Goal: Task Accomplishment & Management: Manage account settings

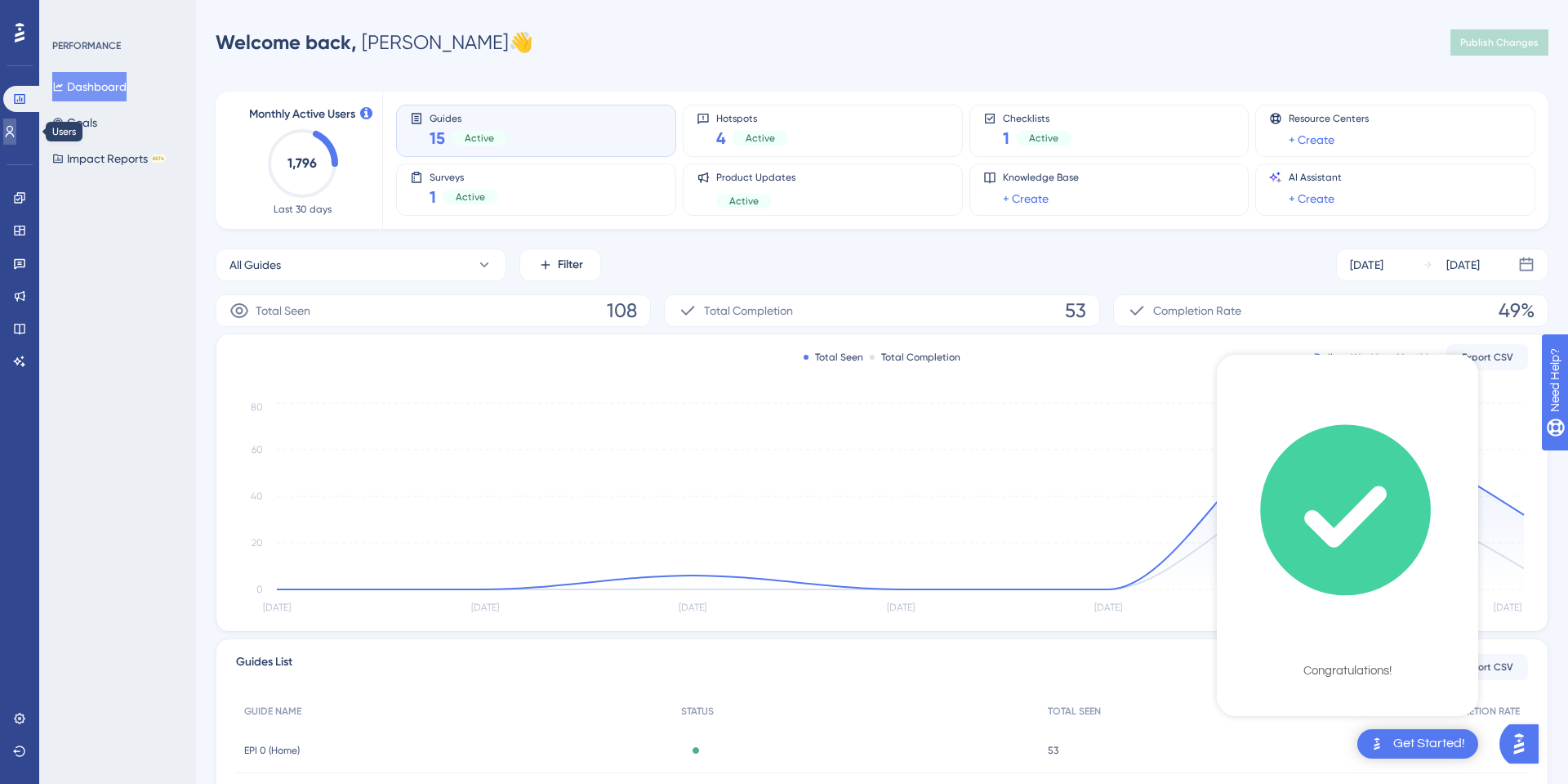
click at [15, 141] on link at bounding box center [9, 131] width 13 height 27
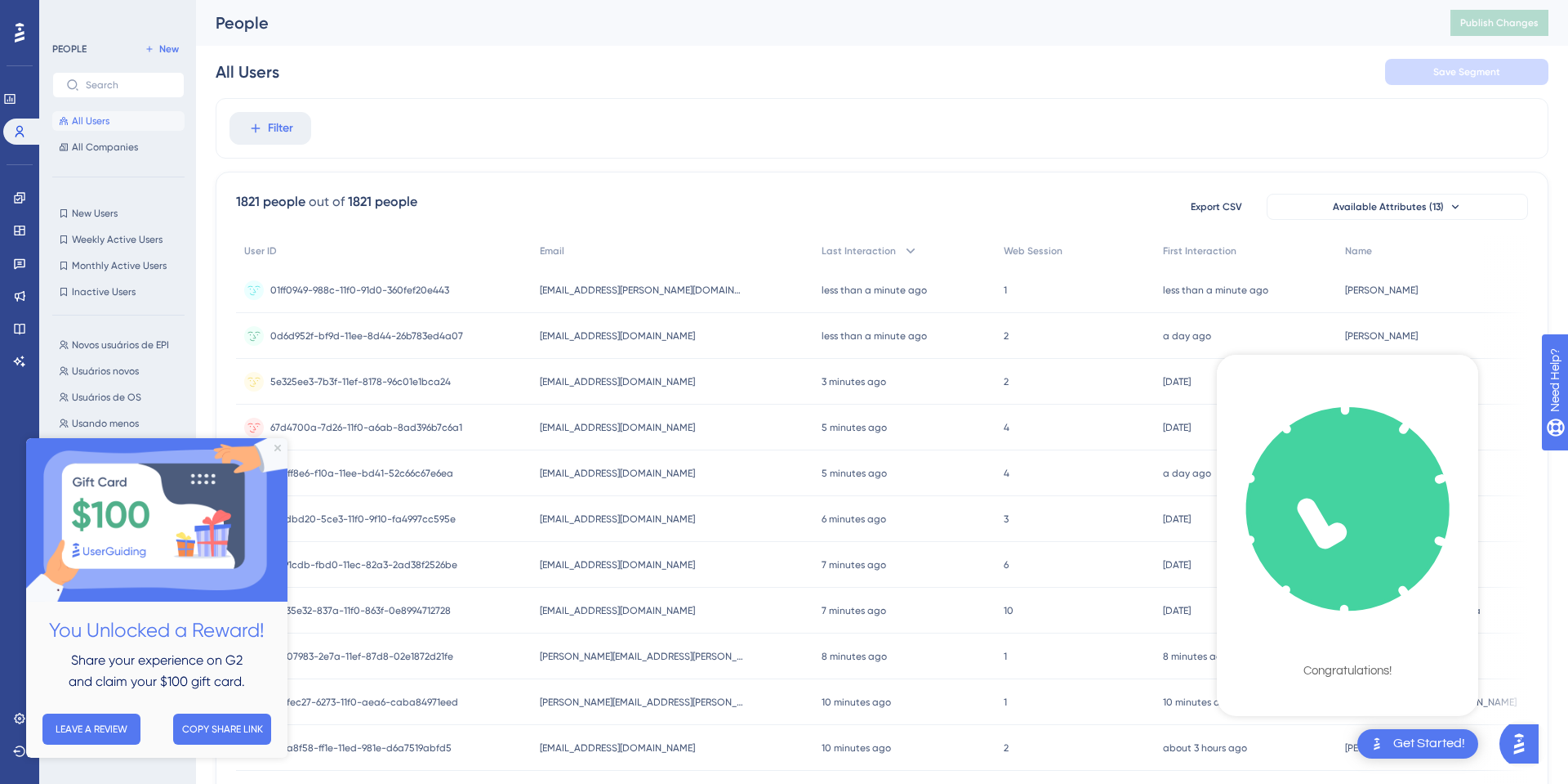
click at [289, 455] on div "590ff8e6-f10a-11ee-bd41-52c66c67e6ea 590ff8e6-f10a-11ee-bd41-52c66c67e6ea" at bounding box center [362, 473] width 183 height 45
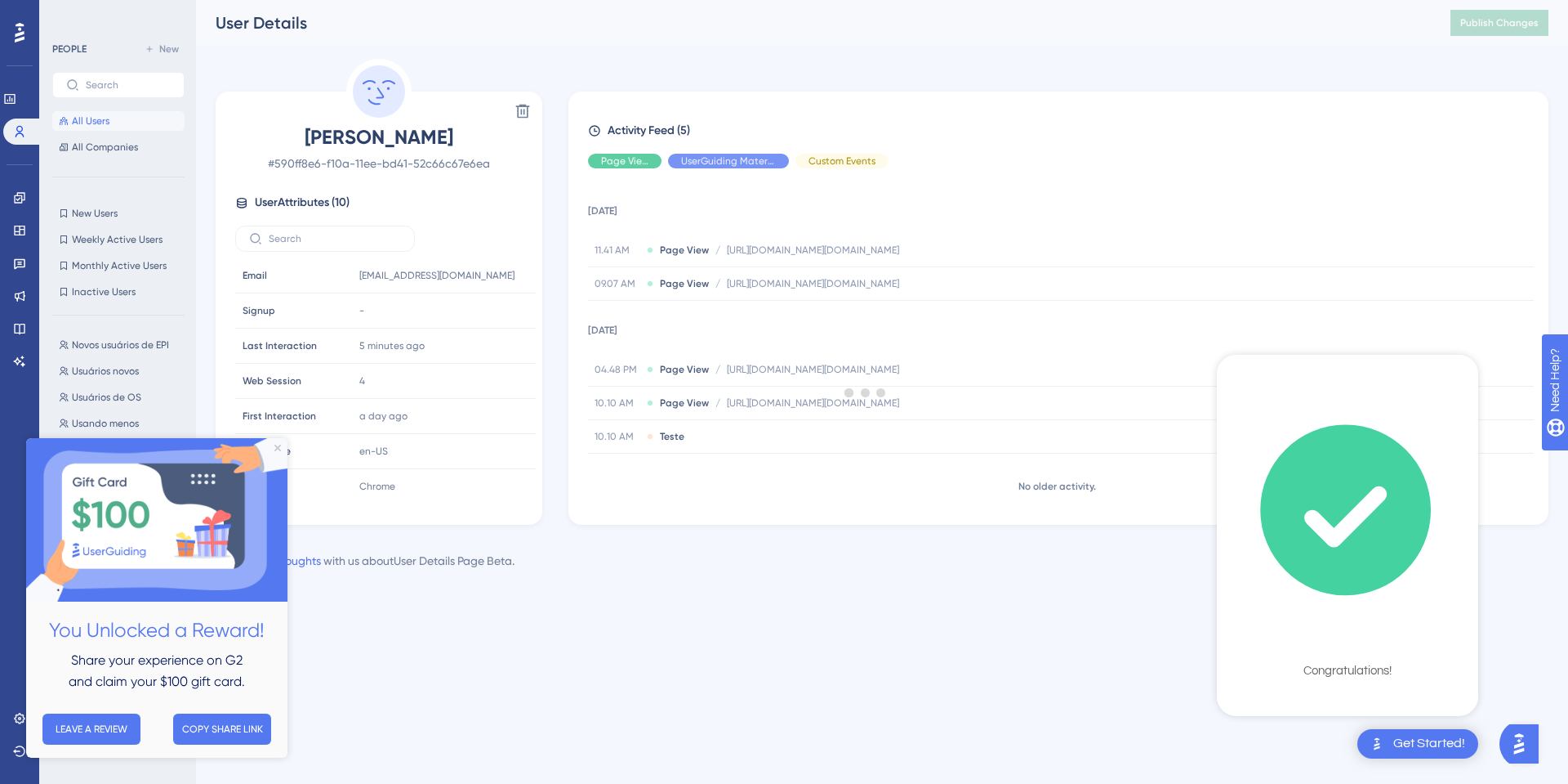
click at [280, 458] on img at bounding box center [157, 519] width 261 height 164
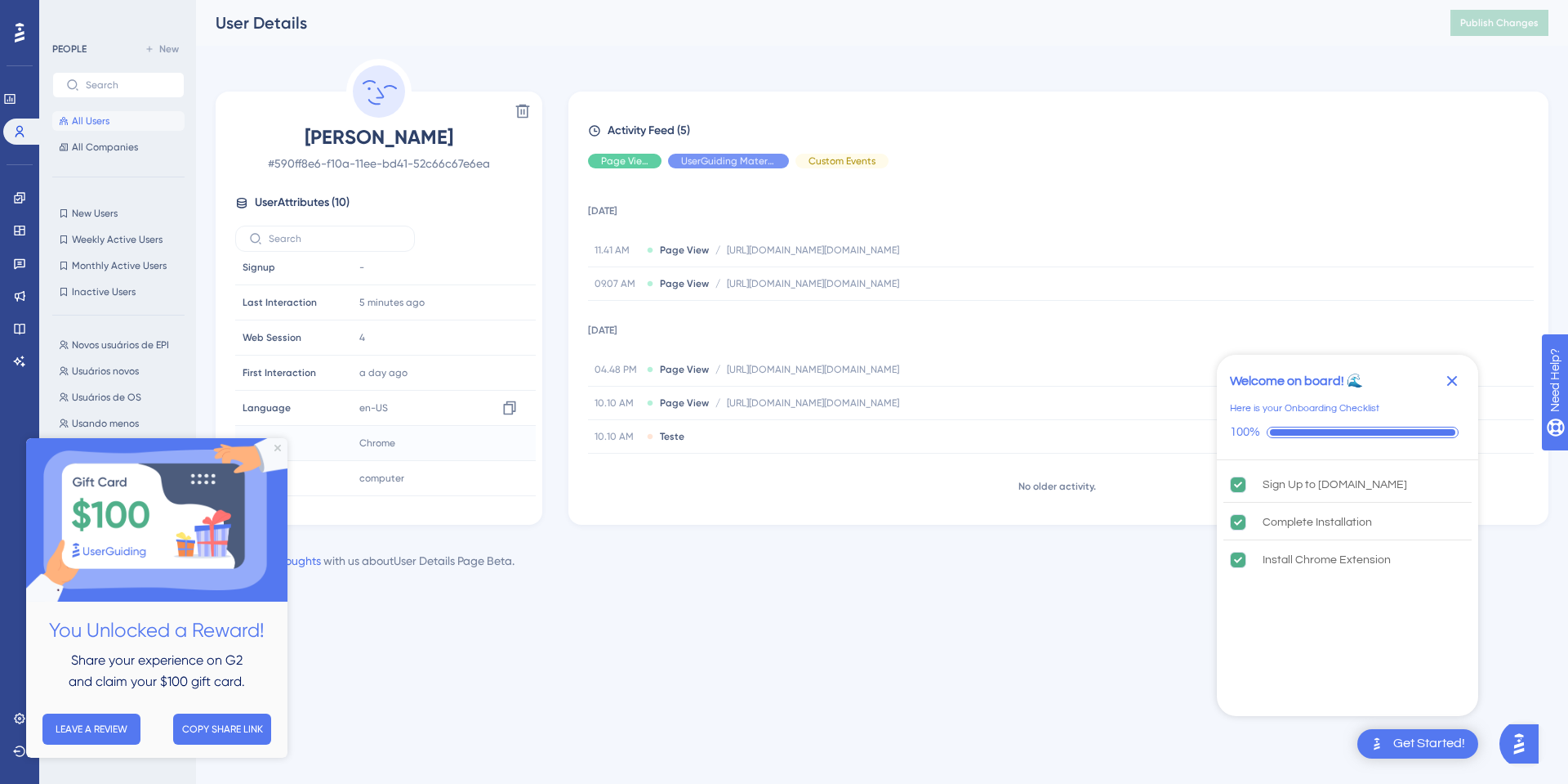
scroll to position [111, 0]
click at [276, 449] on icon "Close Preview" at bounding box center [278, 448] width 7 height 7
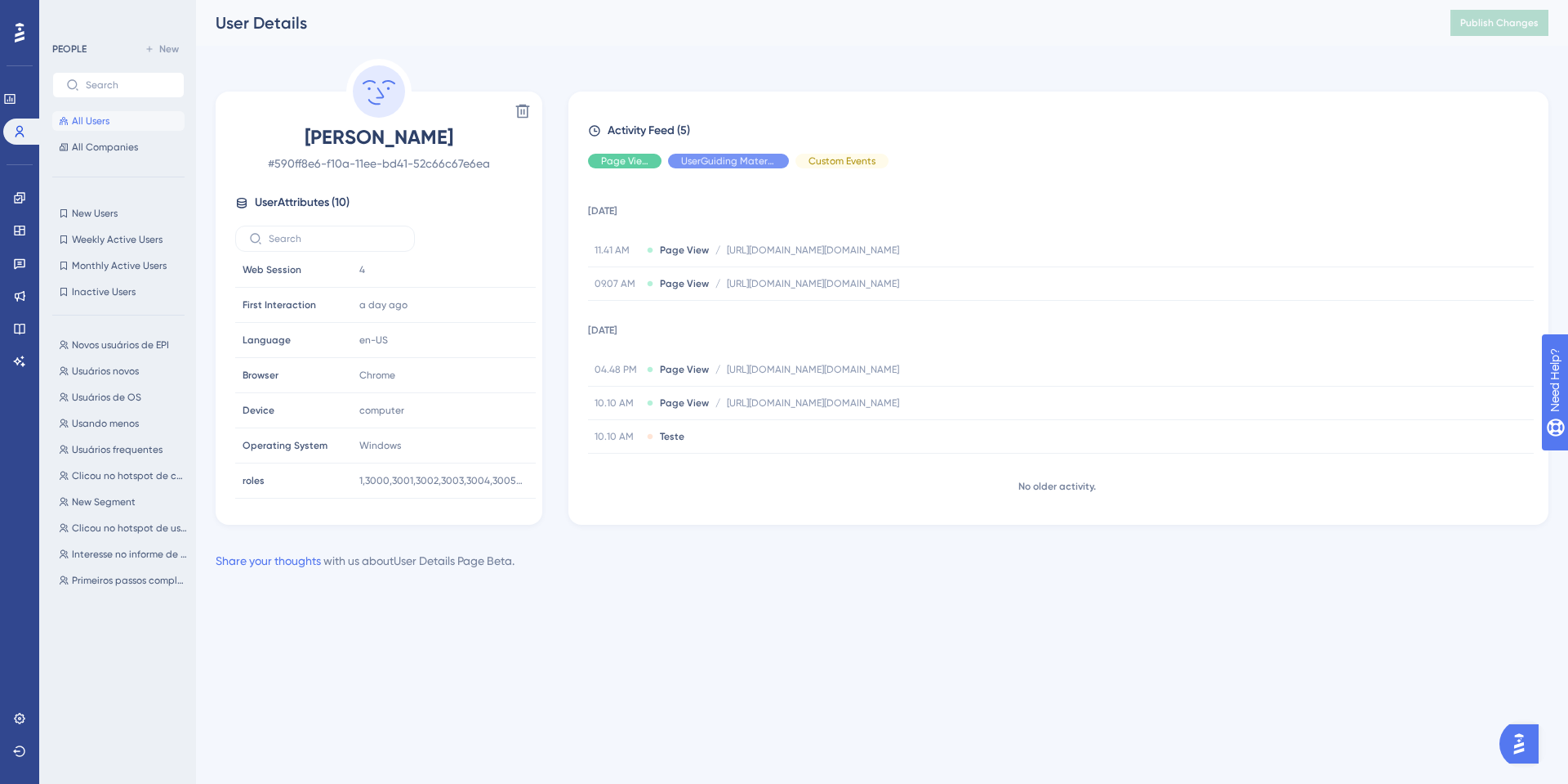
click at [98, 159] on div "PEOPLE New All Users All Companies New Users New Users Weekly Active Users Week…" at bounding box center [118, 397] width 133 height 715
click at [111, 141] on span "All Companies" at bounding box center [104, 147] width 66 height 13
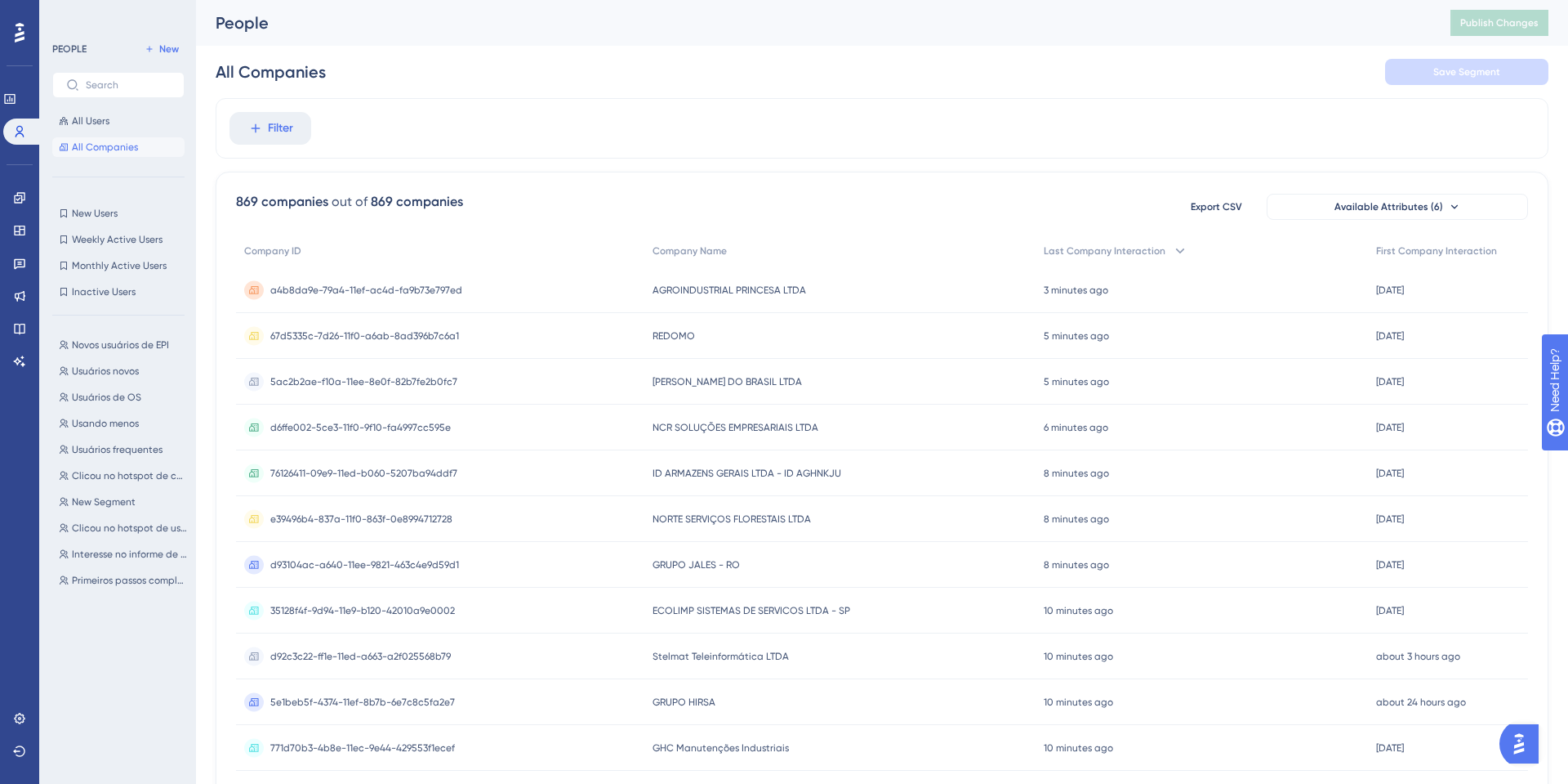
click at [349, 294] on span "a4b8da9e-79a4-11ef-ac4d-fa9b73e797ed" at bounding box center [367, 290] width 192 height 13
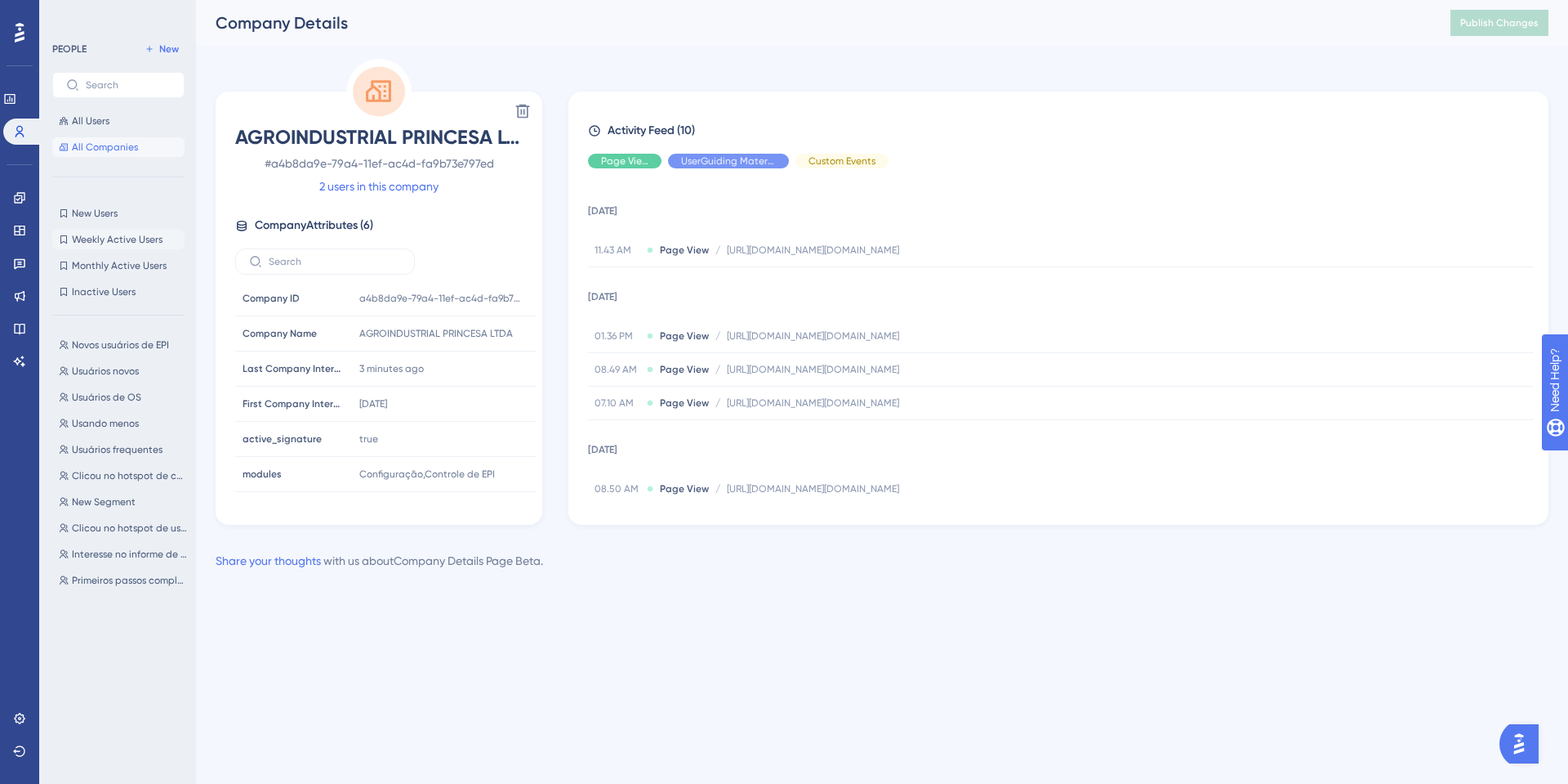
click at [136, 239] on span "Weekly Active Users" at bounding box center [117, 239] width 91 height 13
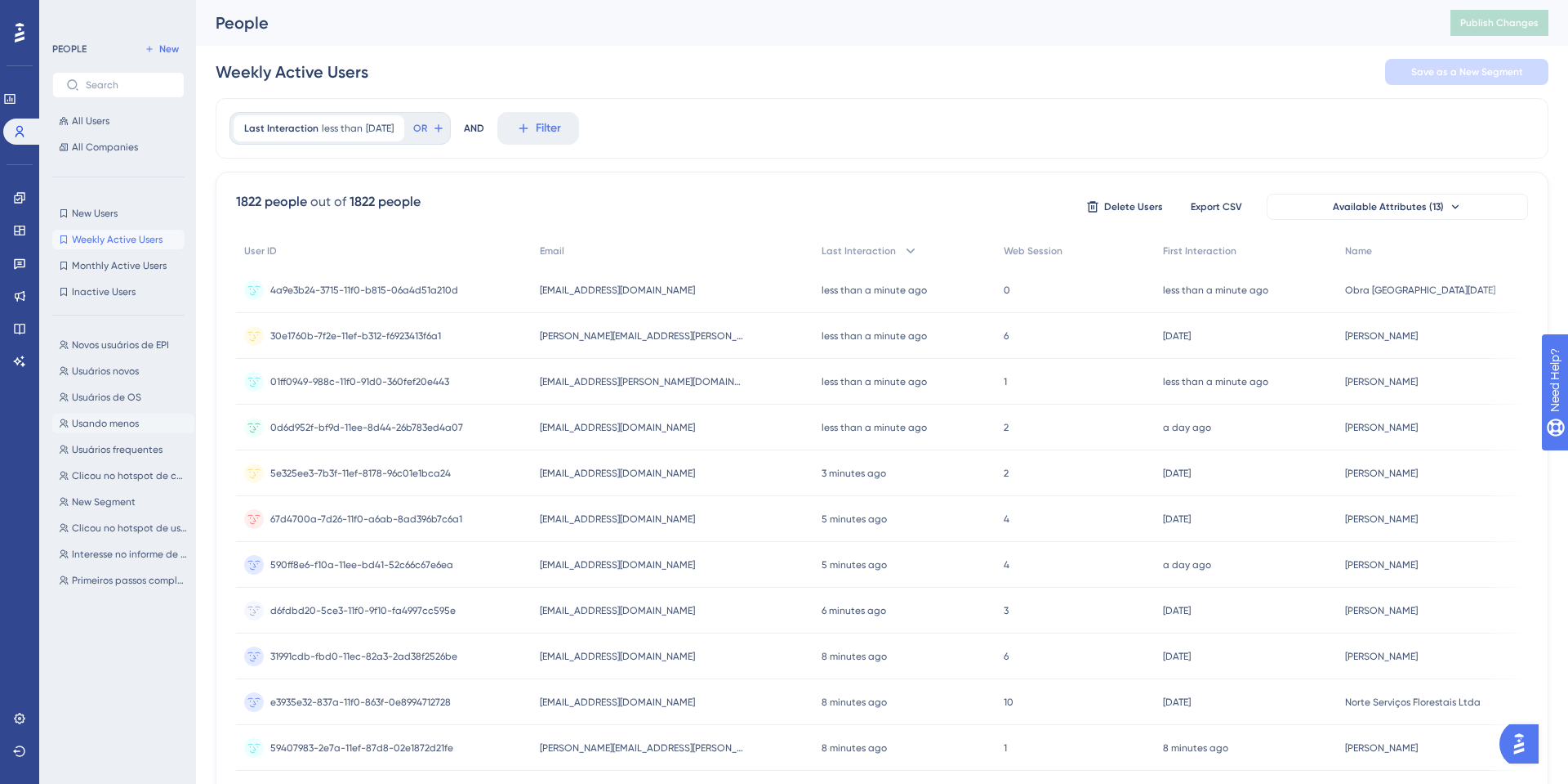
click at [123, 421] on span "Usando menos" at bounding box center [105, 422] width 67 height 13
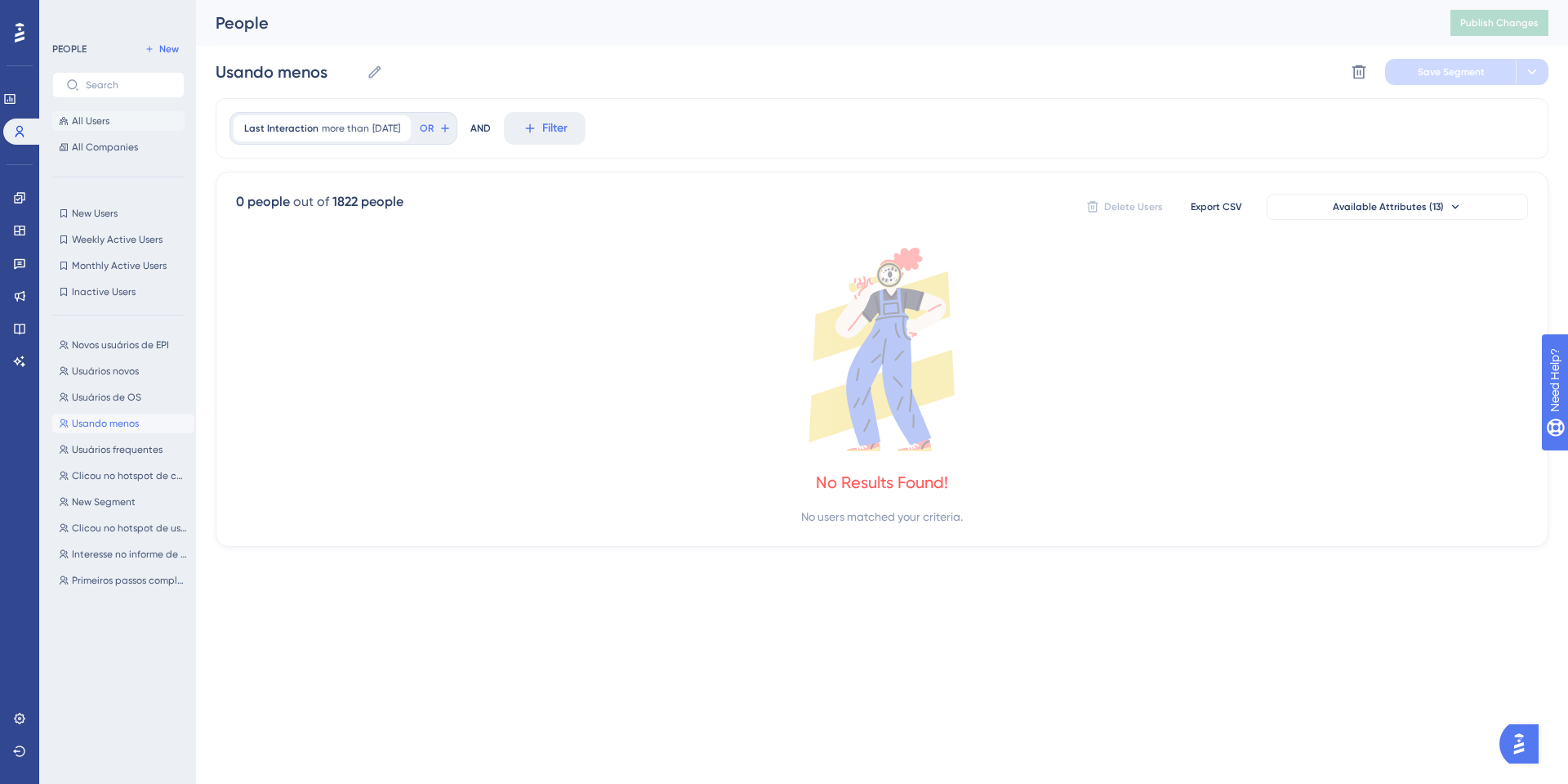
click at [98, 115] on span "All Users" at bounding box center [91, 121] width 38 height 13
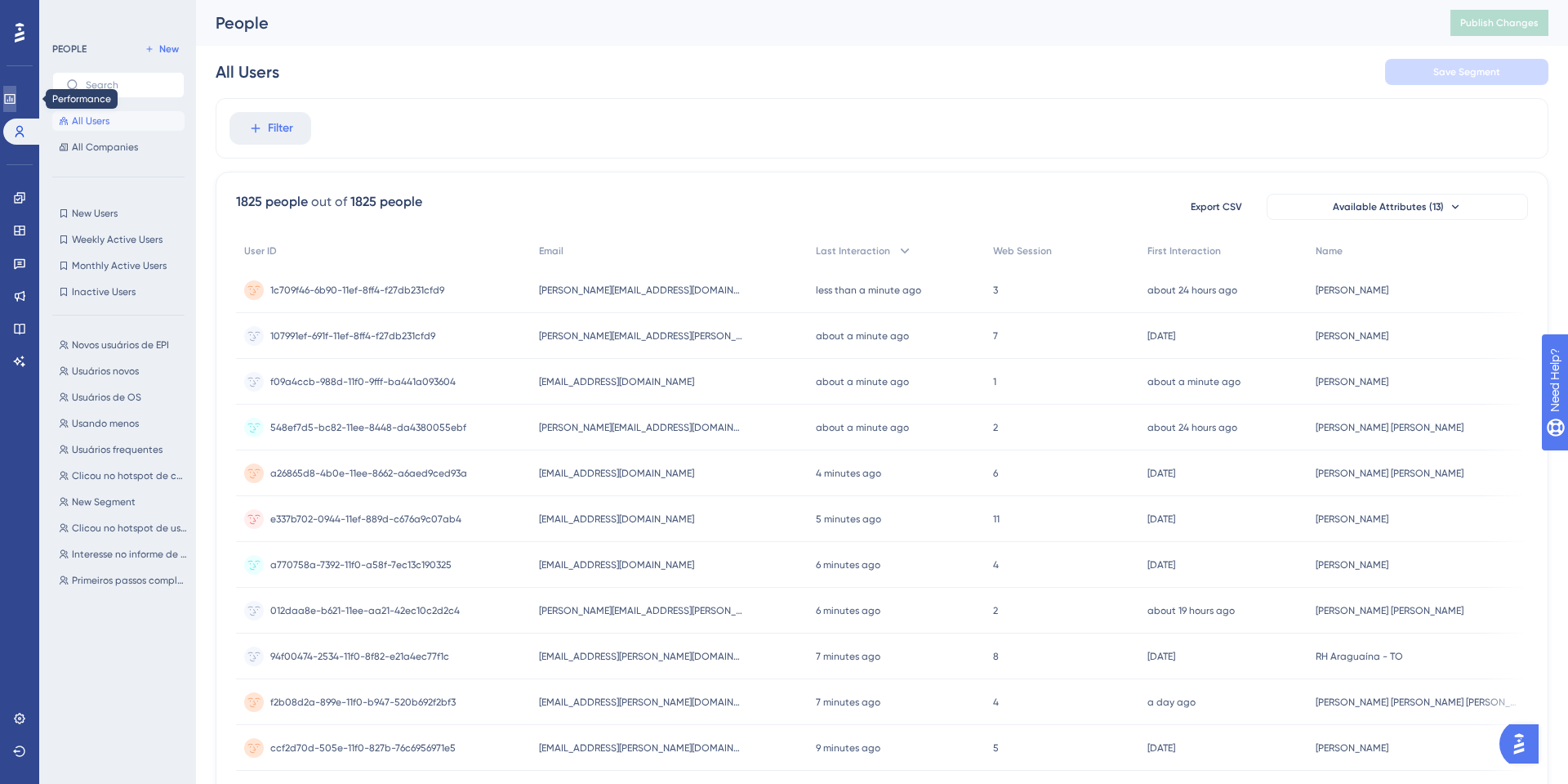
click at [10, 97] on link at bounding box center [9, 99] width 13 height 27
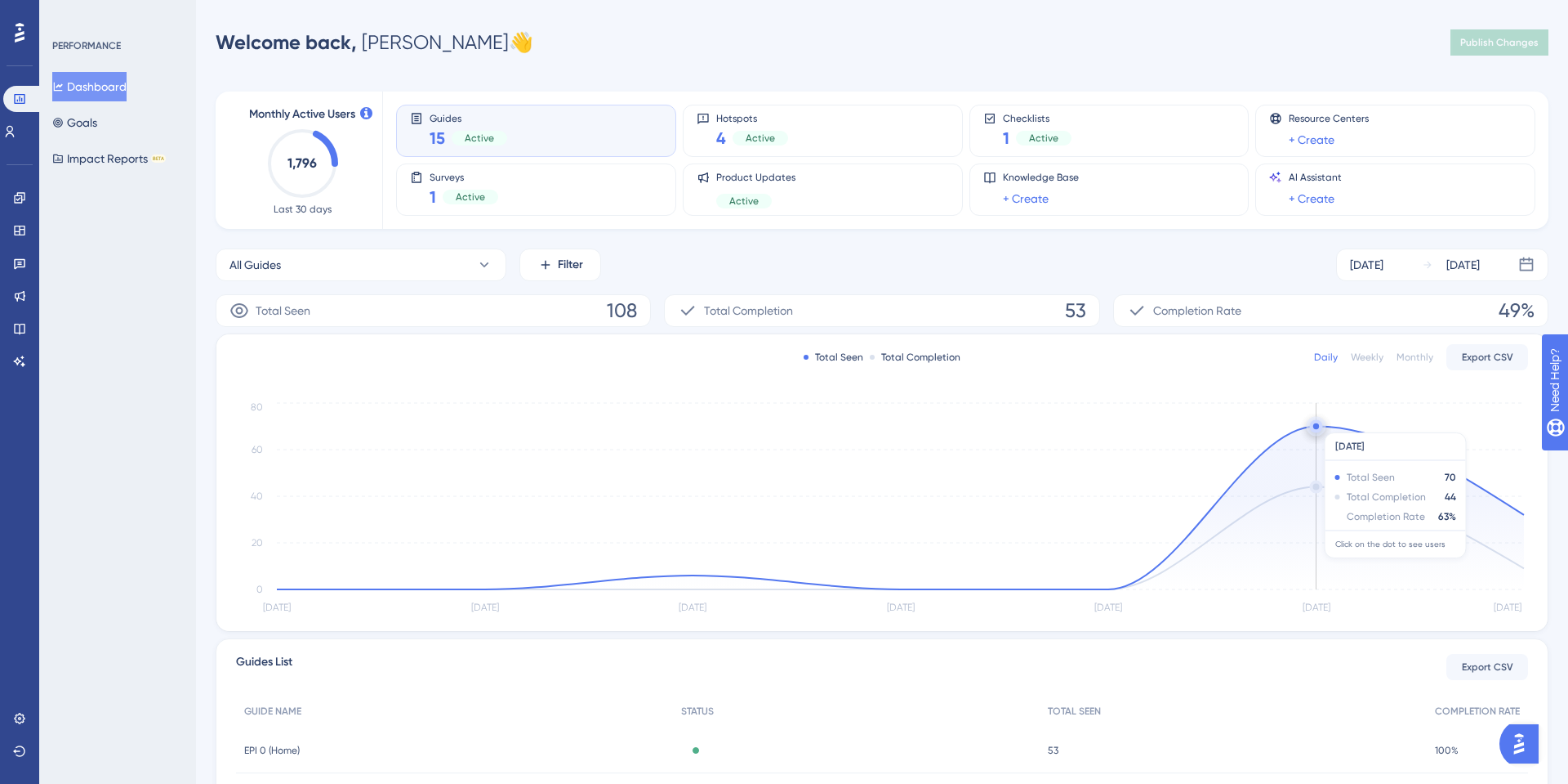
click at [1316, 425] on circle at bounding box center [1316, 426] width 6 height 6
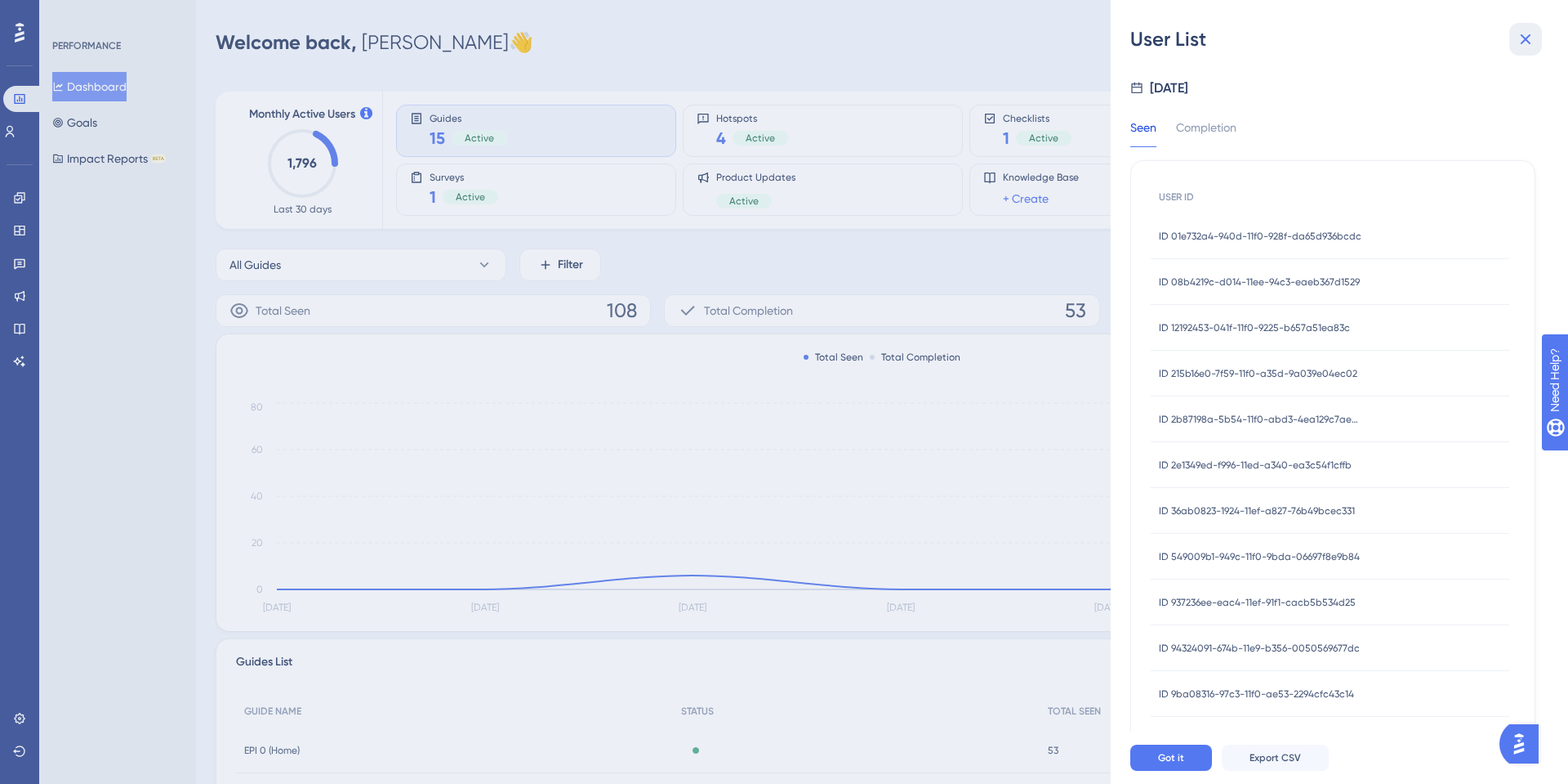
click at [1532, 41] on icon at bounding box center [1525, 39] width 20 height 20
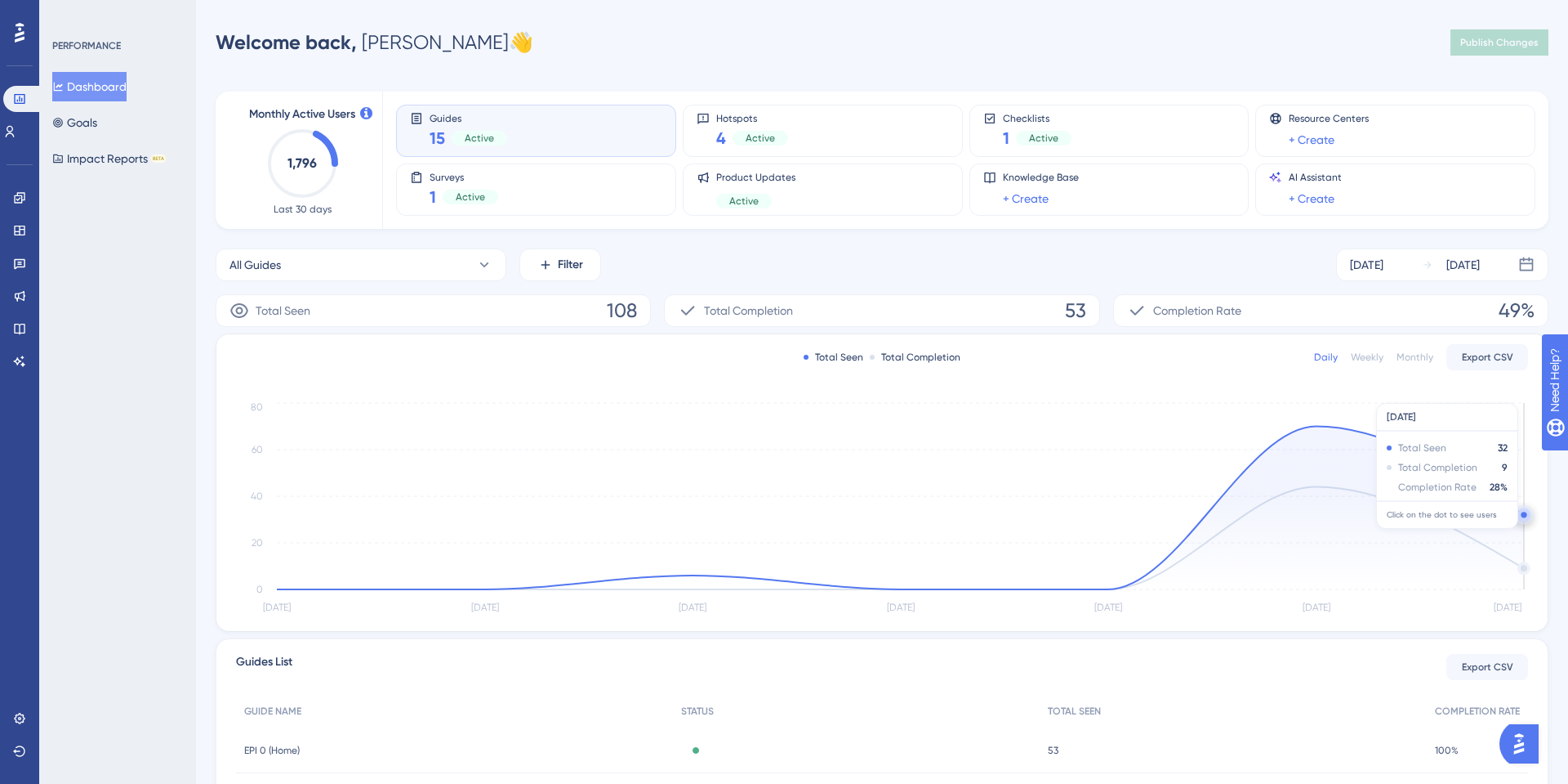
click at [1524, 518] on circle at bounding box center [1524, 518] width 0 height 0
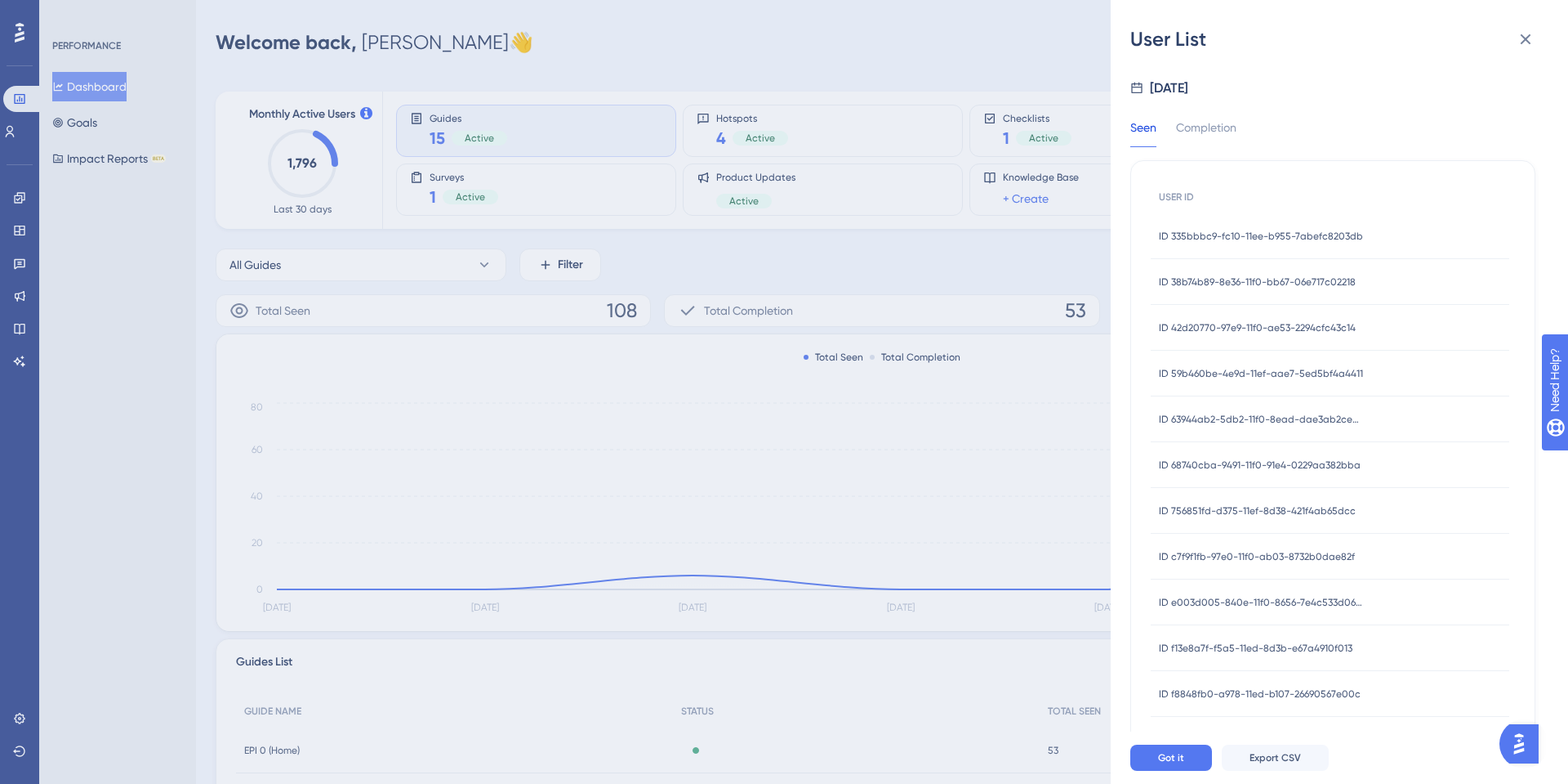
click at [1249, 241] on span "ID 335bbbc9-fc10-11ee-b955-7abefc8203db" at bounding box center [1261, 236] width 204 height 13
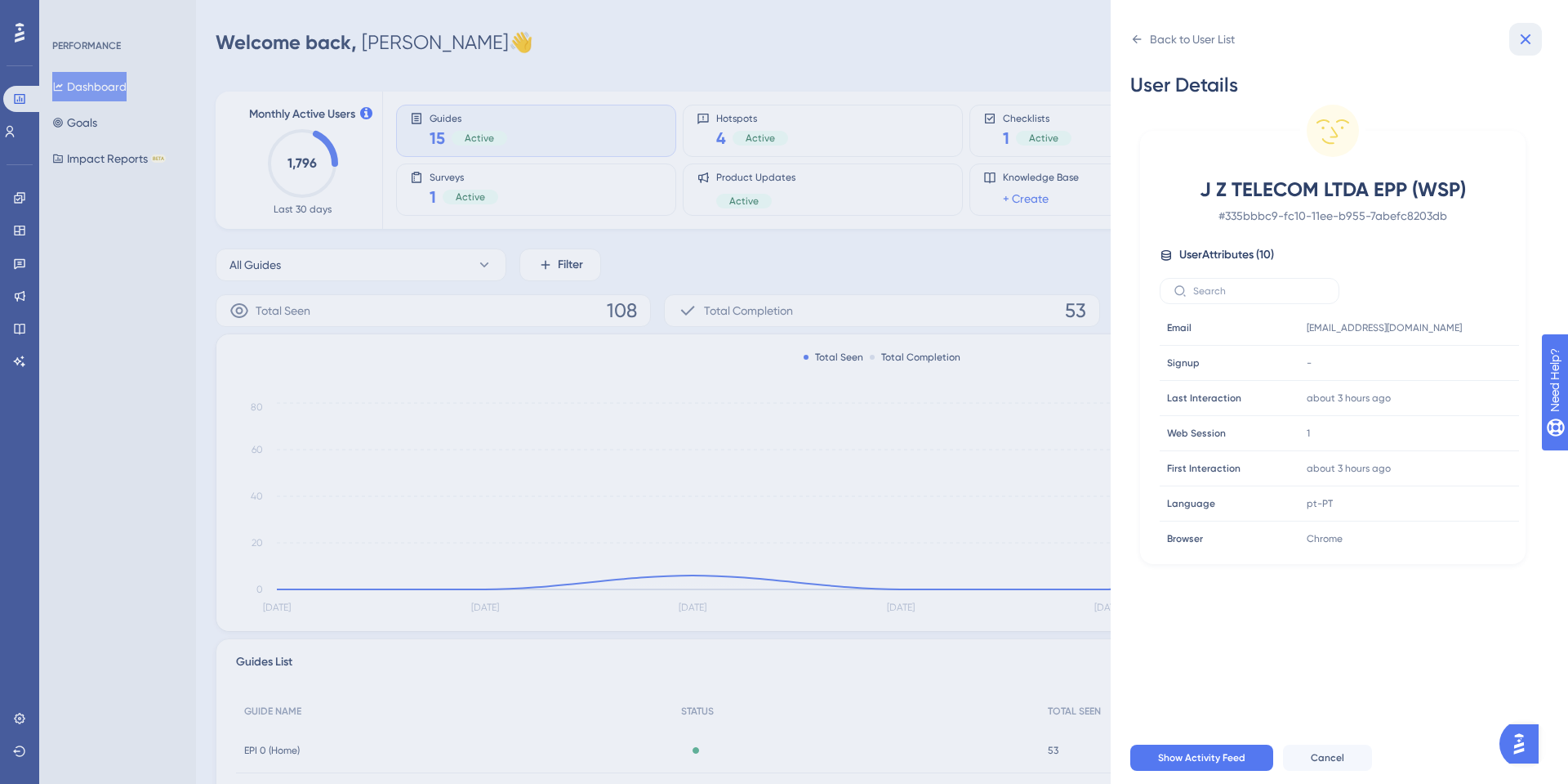
click at [1528, 43] on icon at bounding box center [1525, 39] width 20 height 20
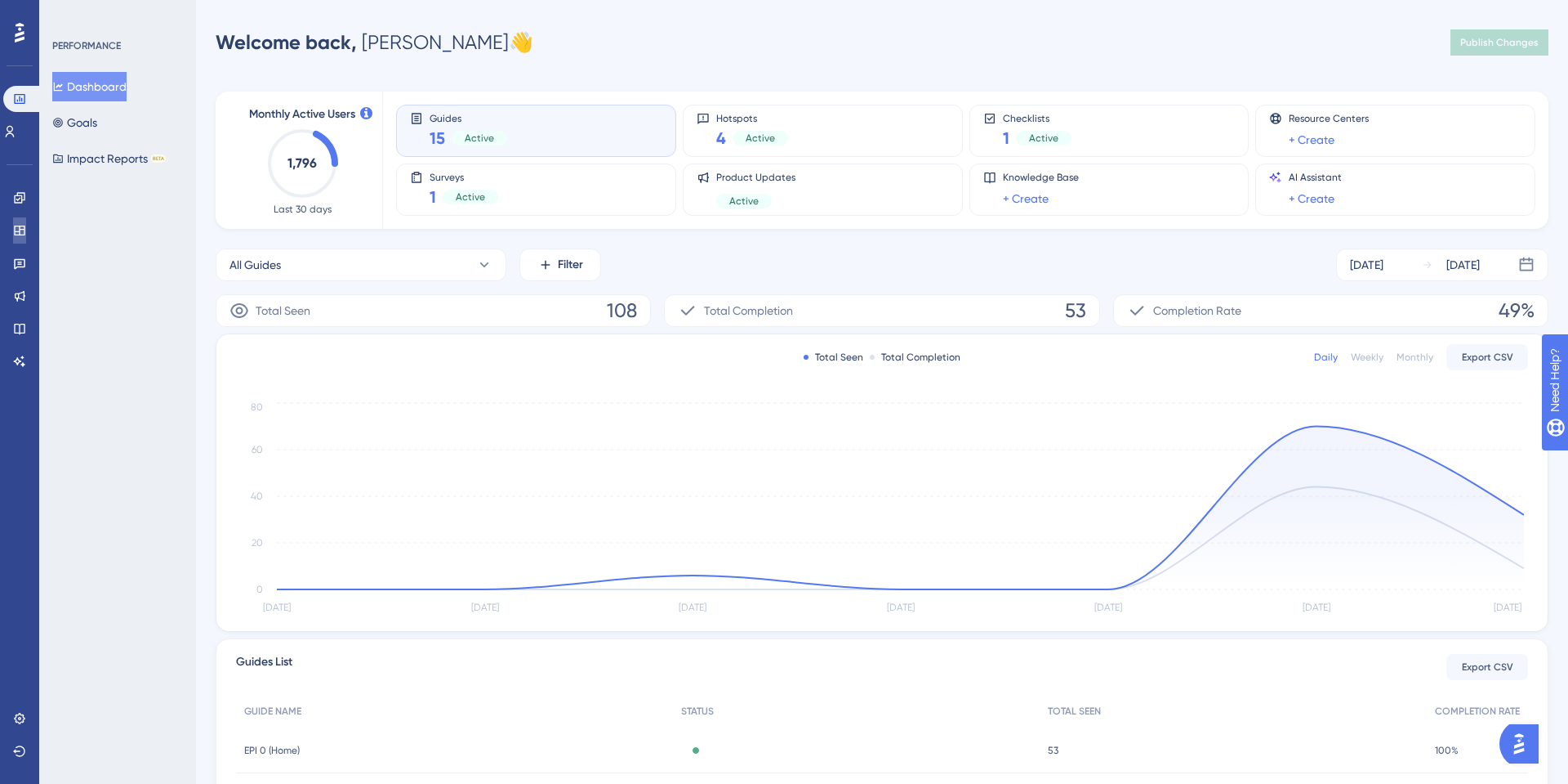
click at [13, 229] on link at bounding box center [19, 230] width 13 height 27
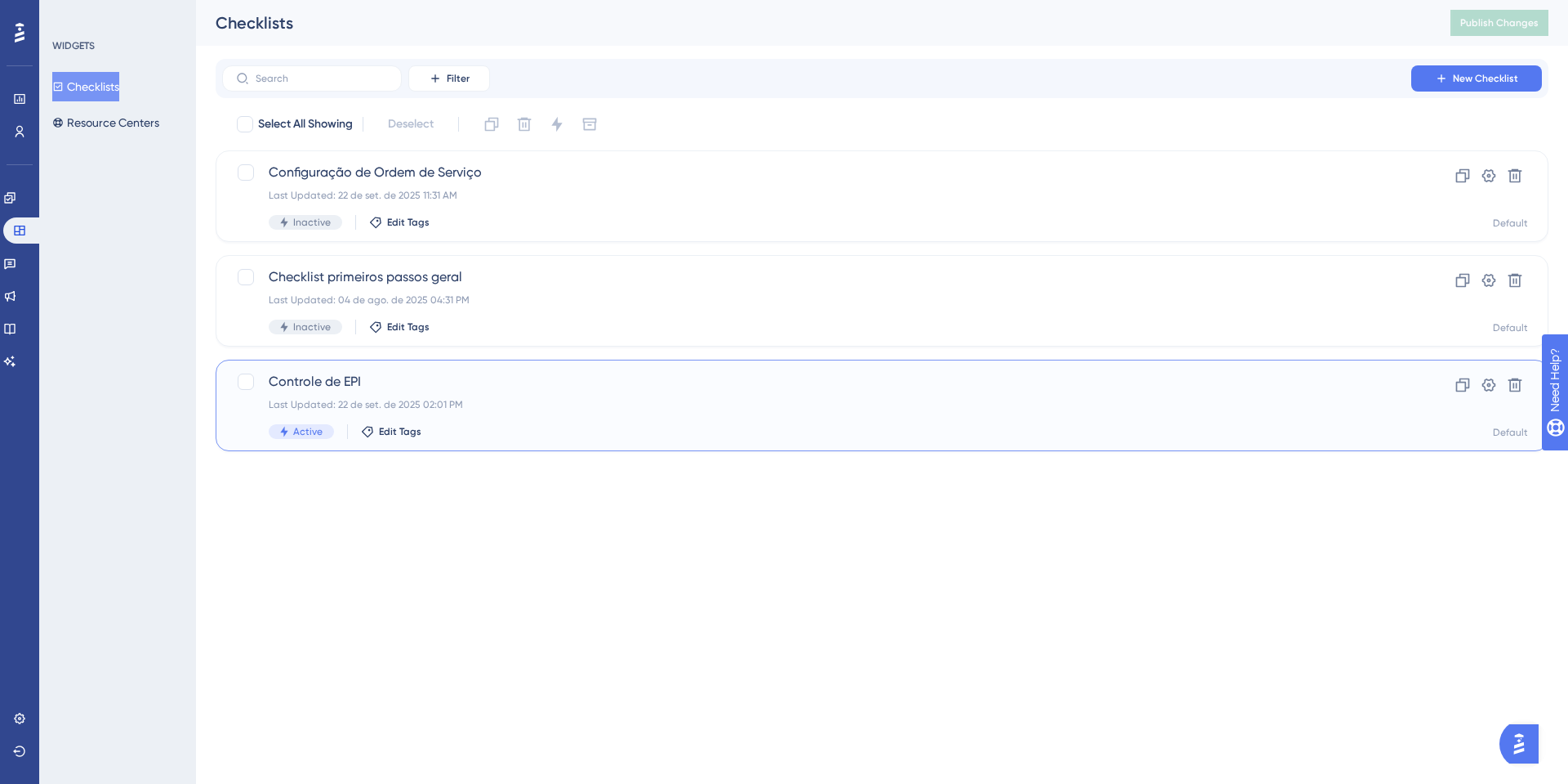
click at [328, 381] on span "Controle de EPI" at bounding box center [817, 381] width 1096 height 20
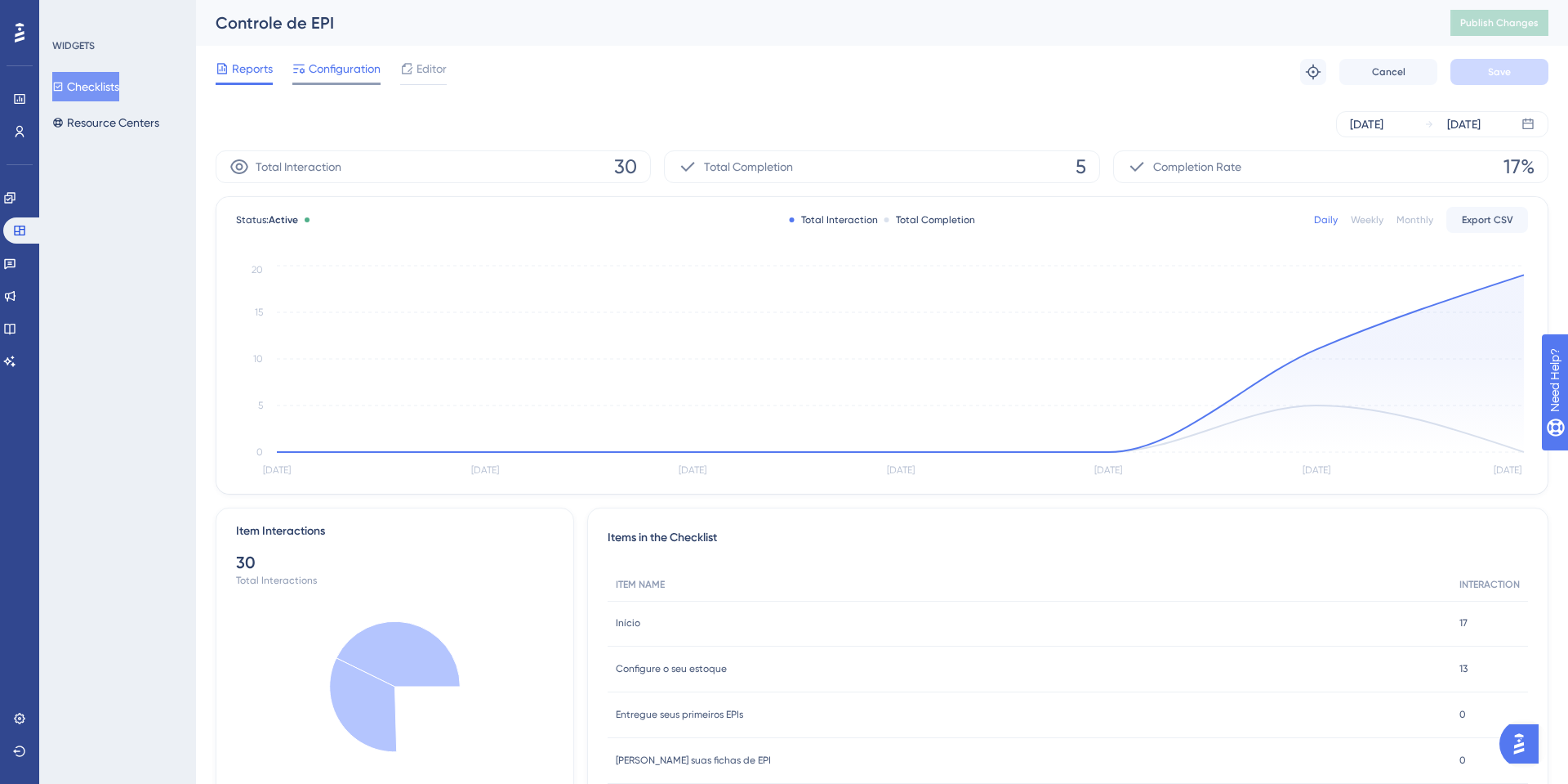
click at [304, 69] on icon at bounding box center [298, 69] width 11 height 9
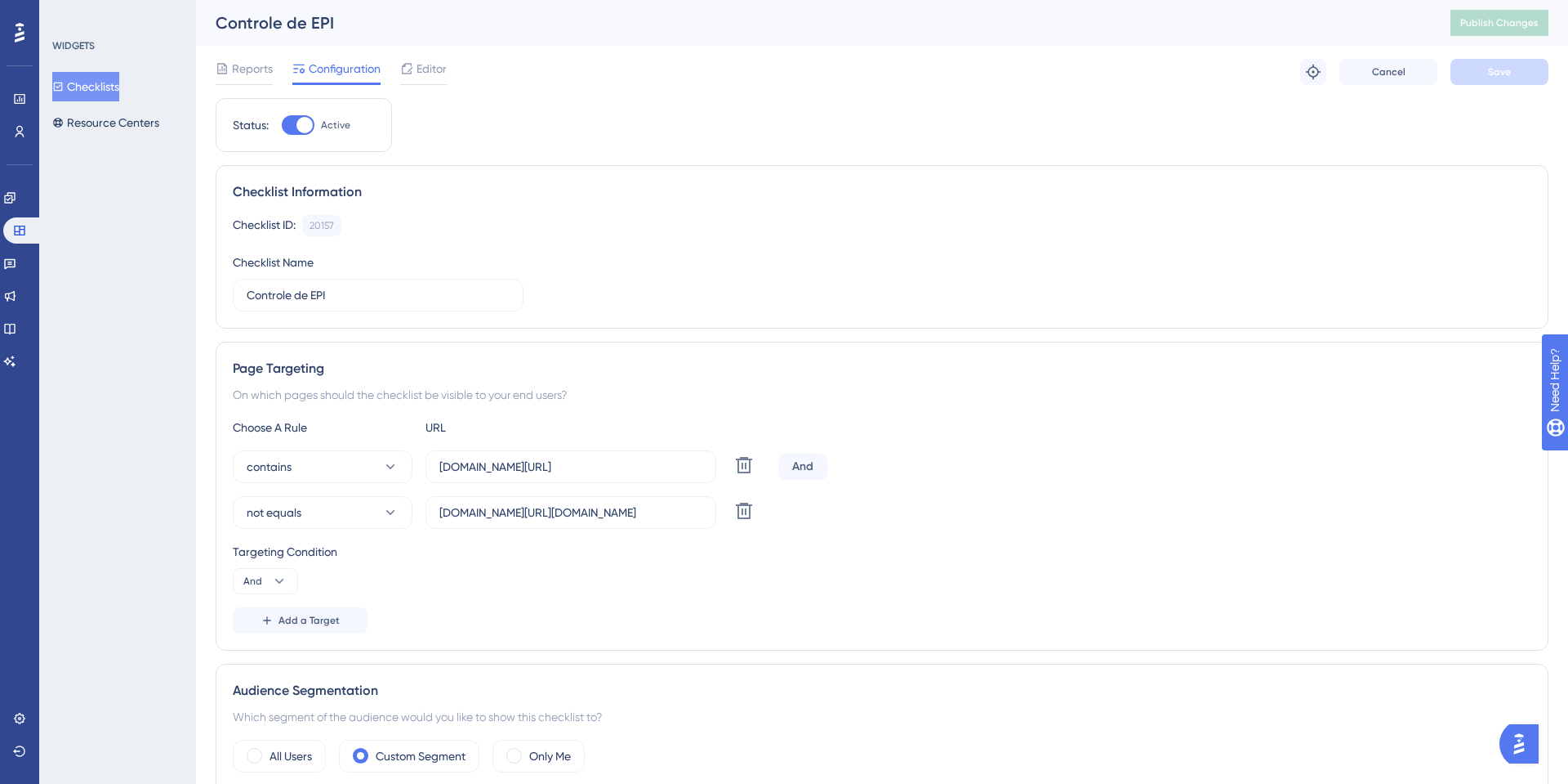
click at [303, 124] on div at bounding box center [304, 124] width 16 height 16
click at [282, 125] on input "Active" at bounding box center [281, 125] width 1 height 1
checkbox input "false"
click at [1531, 75] on button "Save" at bounding box center [1499, 72] width 98 height 27
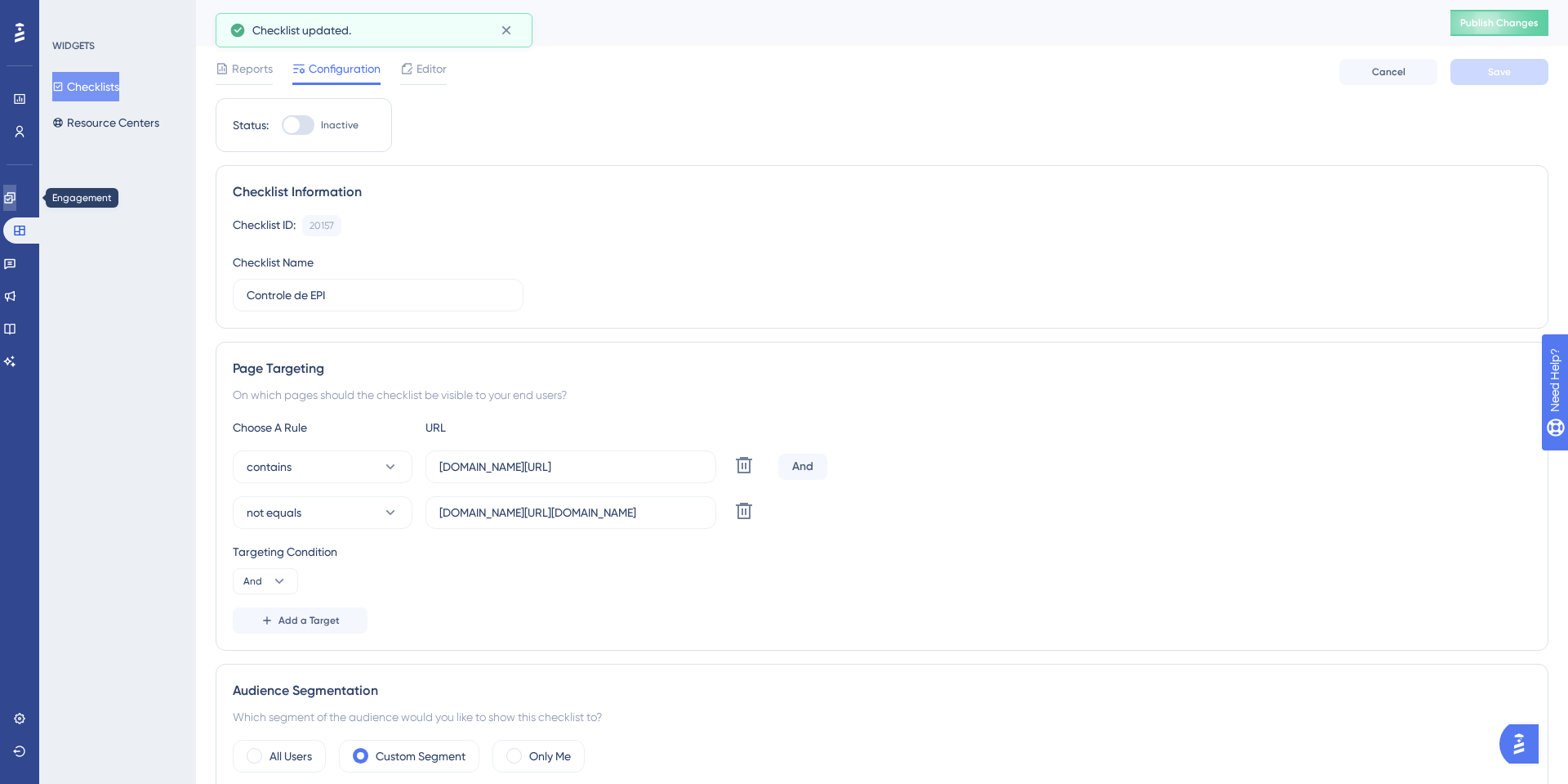
click at [6, 196] on link at bounding box center [9, 198] width 13 height 27
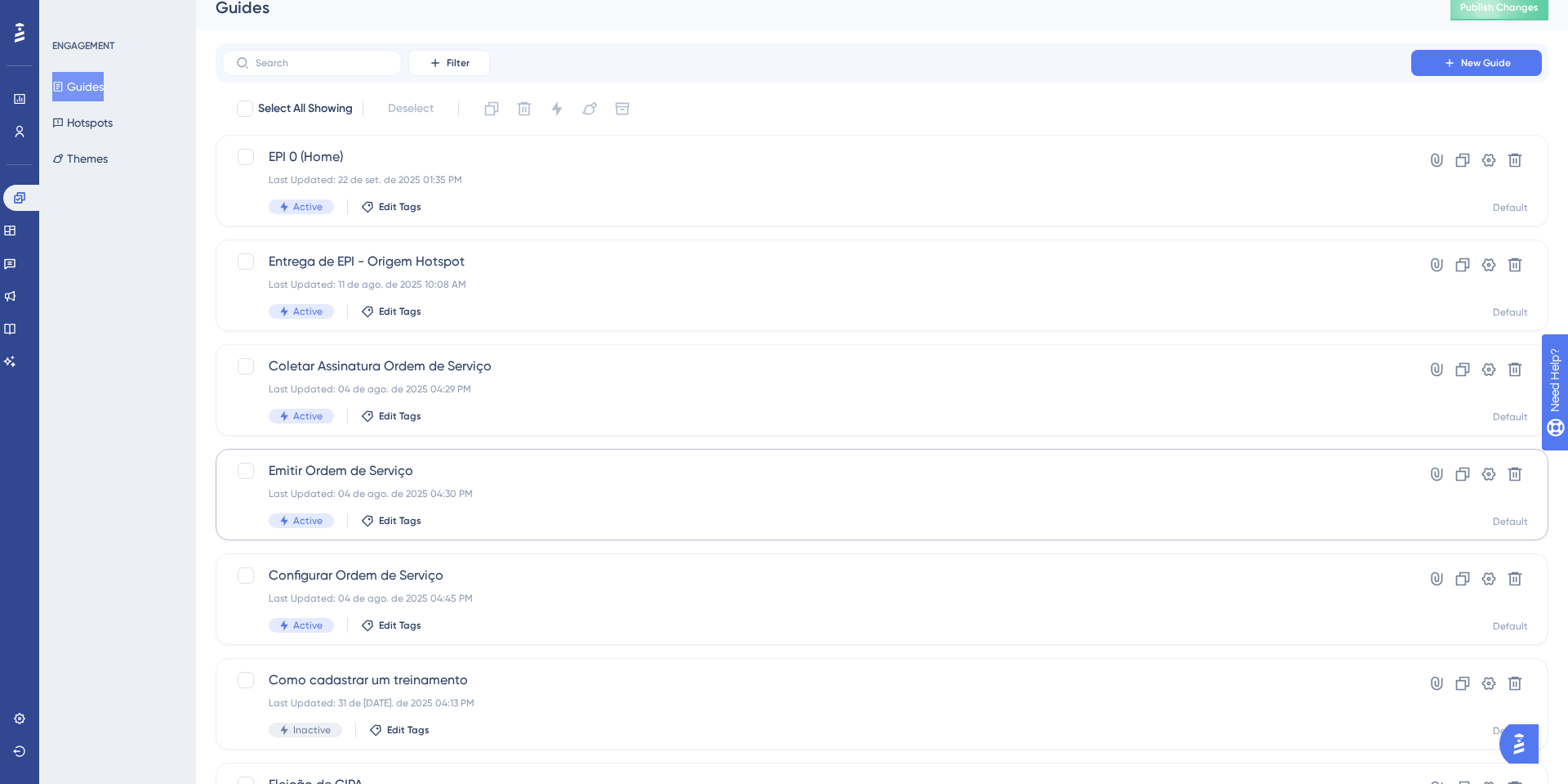
scroll to position [16, 0]
click at [417, 386] on div "Last Updated: 04 de ago. de 2025 04:29 PM" at bounding box center [817, 387] width 1096 height 13
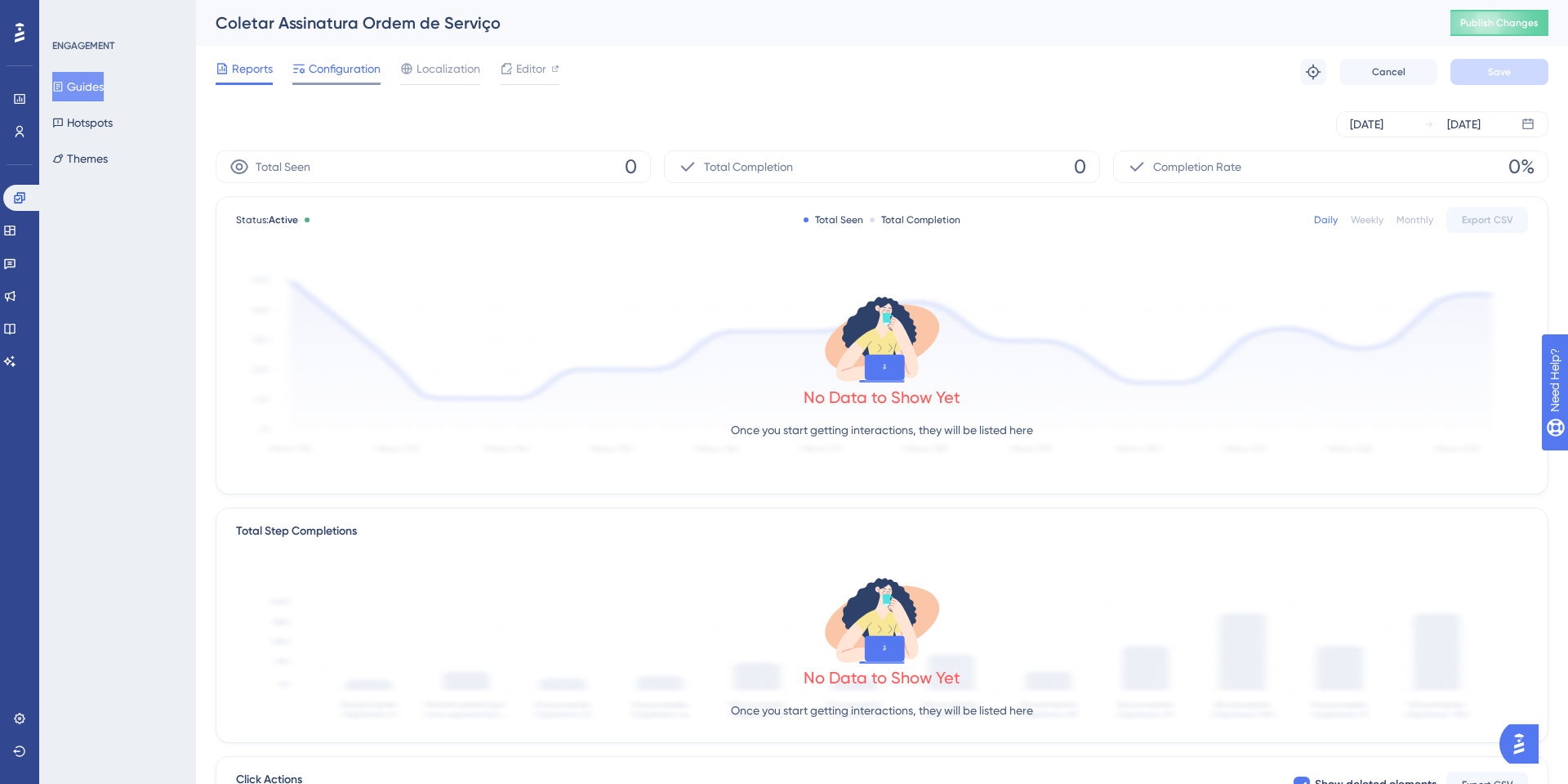
click at [344, 77] on span "Configuration" at bounding box center [345, 69] width 72 height 20
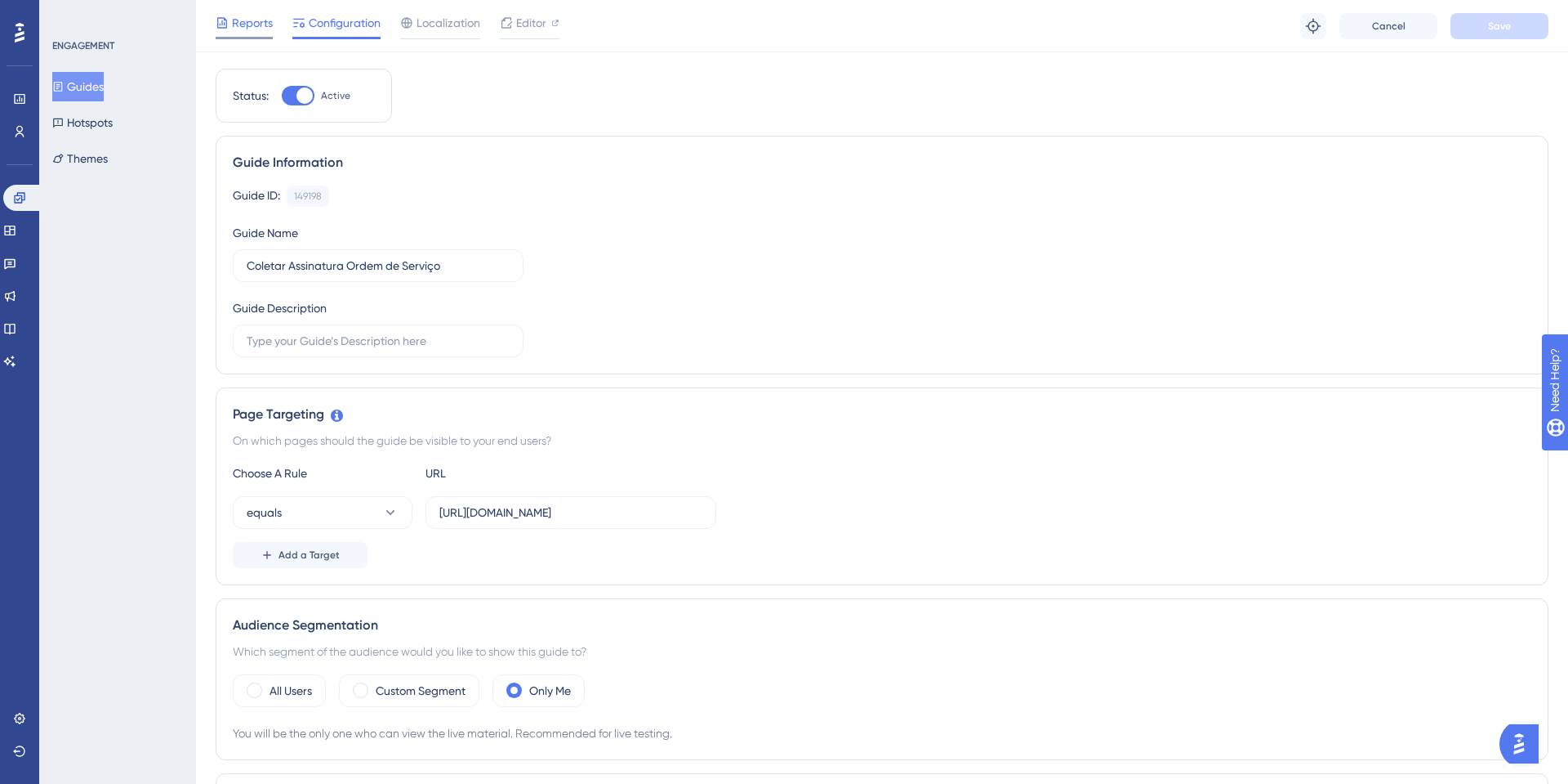
scroll to position [21, 0]
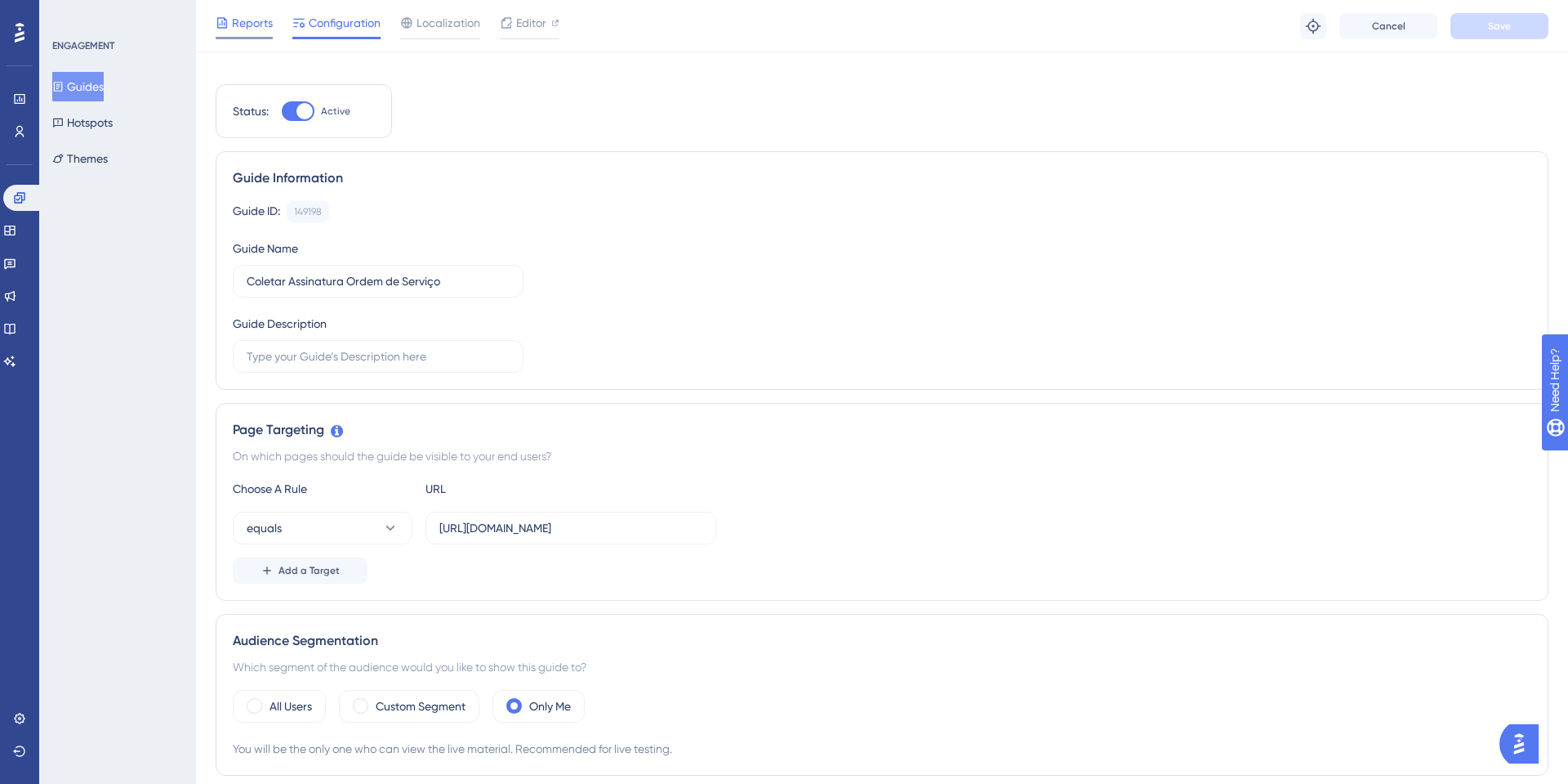
click at [254, 22] on div "Coletar Assinatura Ordem de Serviço Publish Changes" at bounding box center [882, 2] width 1373 height 45
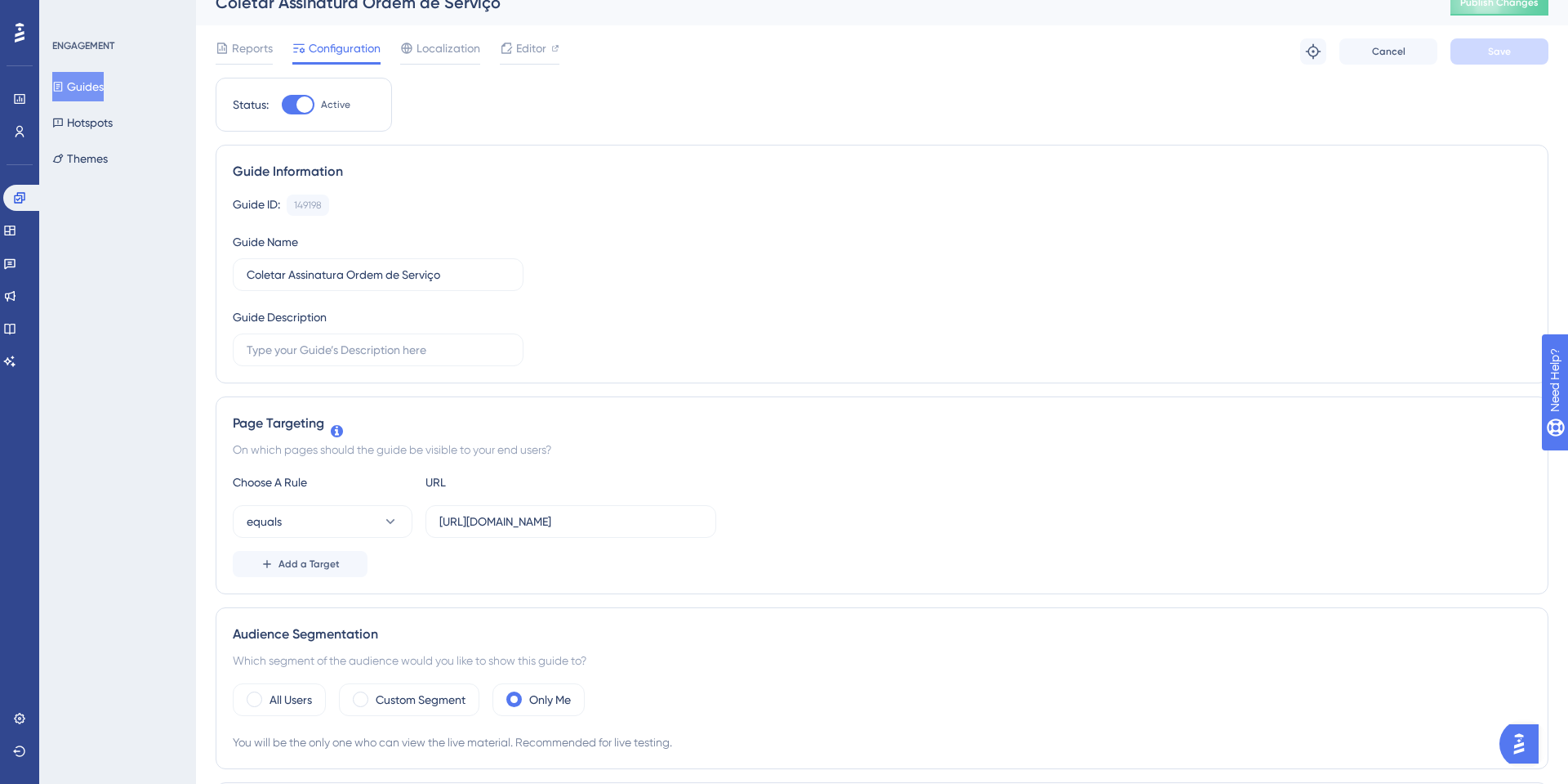
click at [75, 93] on button "Guides" at bounding box center [78, 87] width 51 height 29
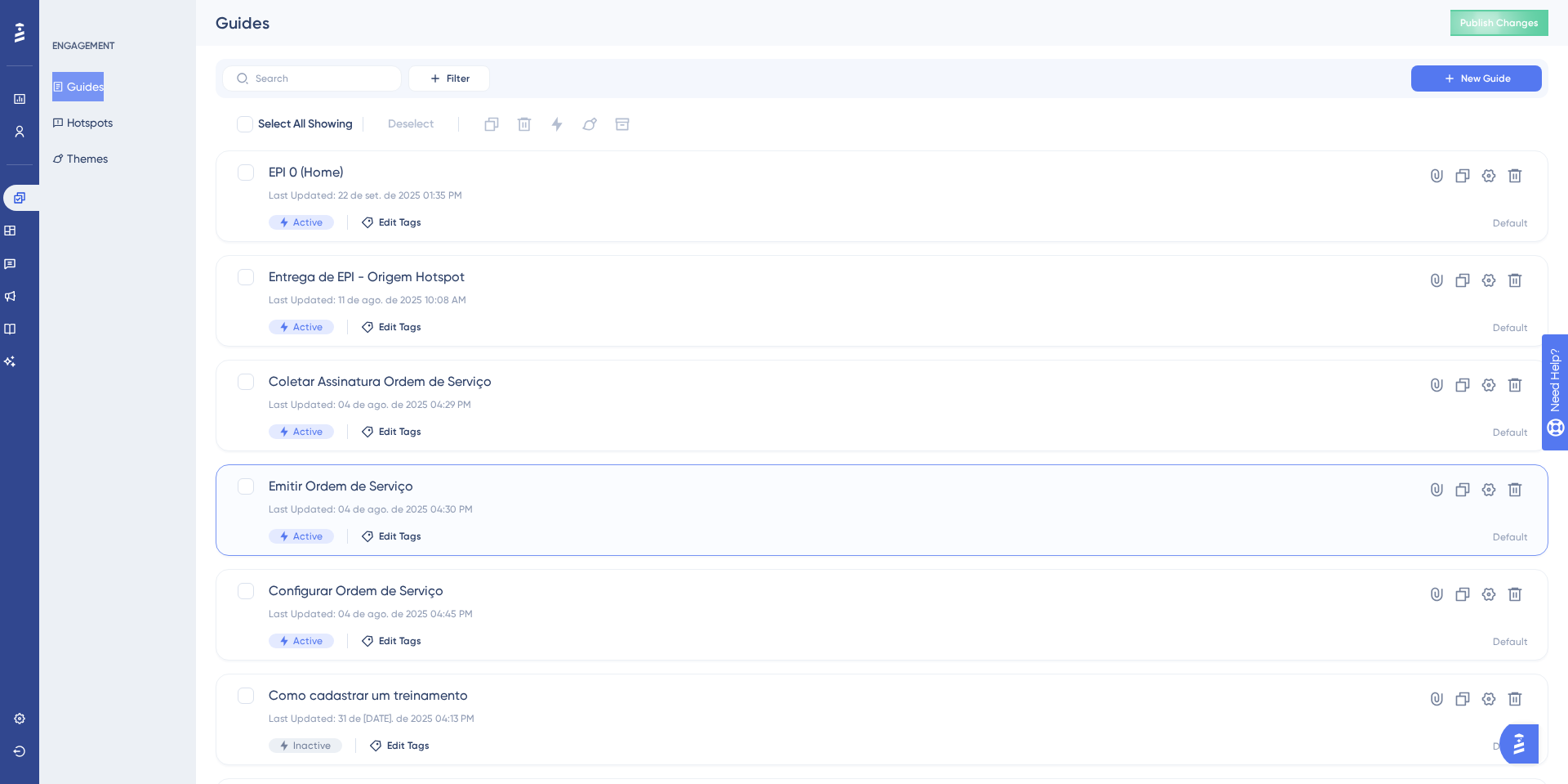
click at [451, 512] on div "Last Updated: 04 de ago. de 2025 04:30 PM" at bounding box center [817, 509] width 1096 height 13
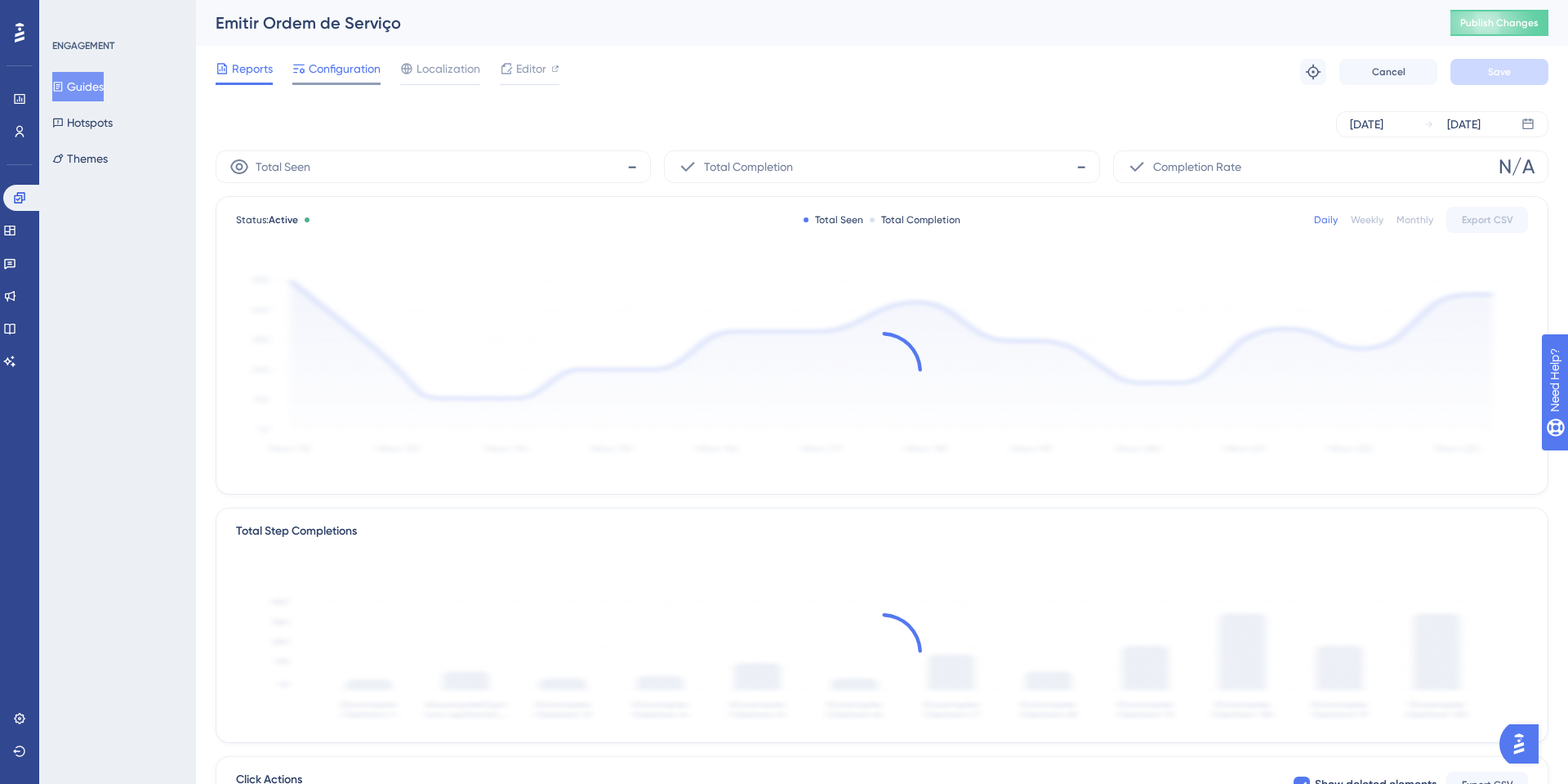
click at [353, 71] on span "Configuration" at bounding box center [345, 69] width 72 height 20
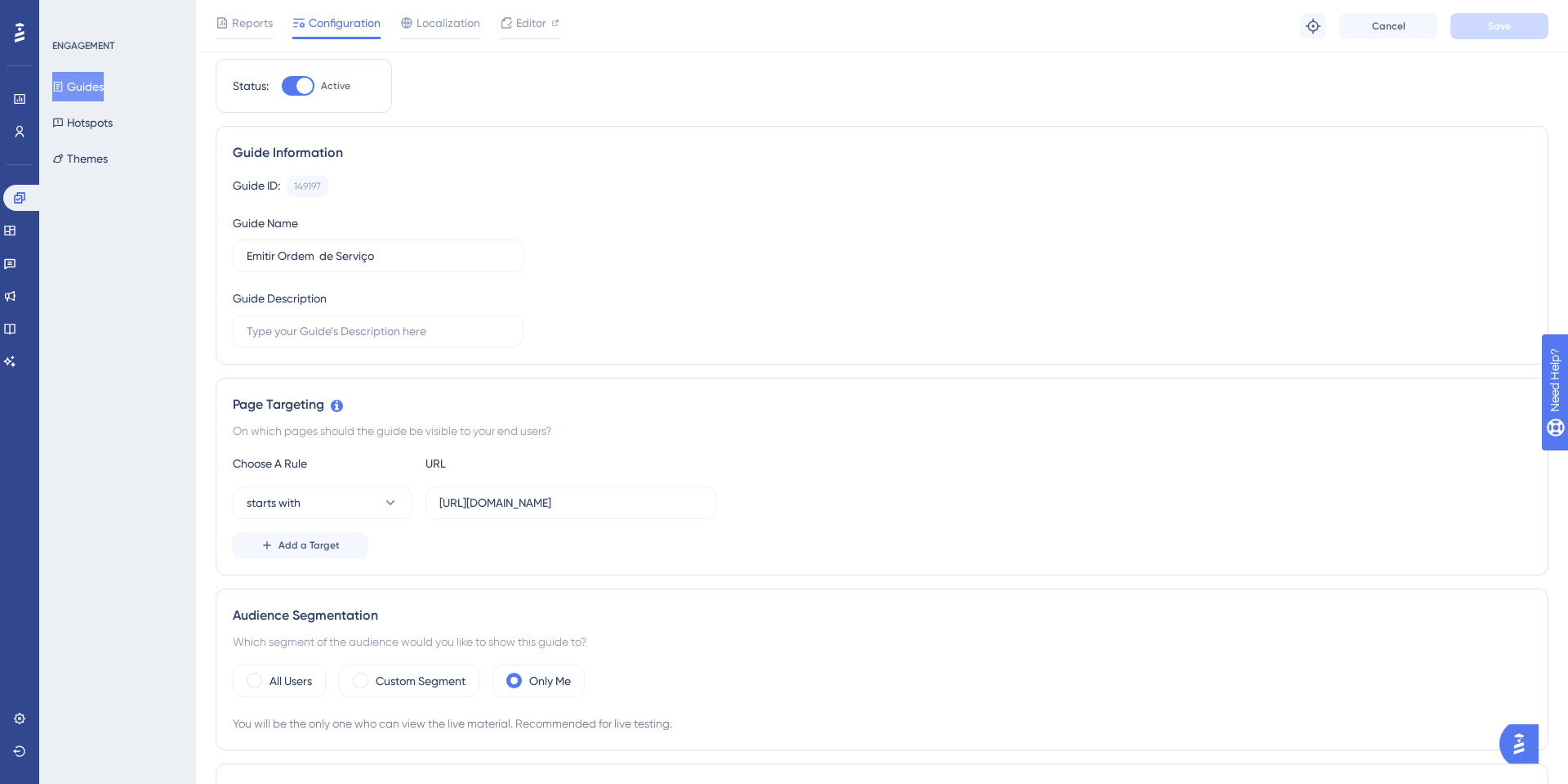
scroll to position [44, 0]
click at [87, 74] on button "Guides" at bounding box center [78, 87] width 51 height 29
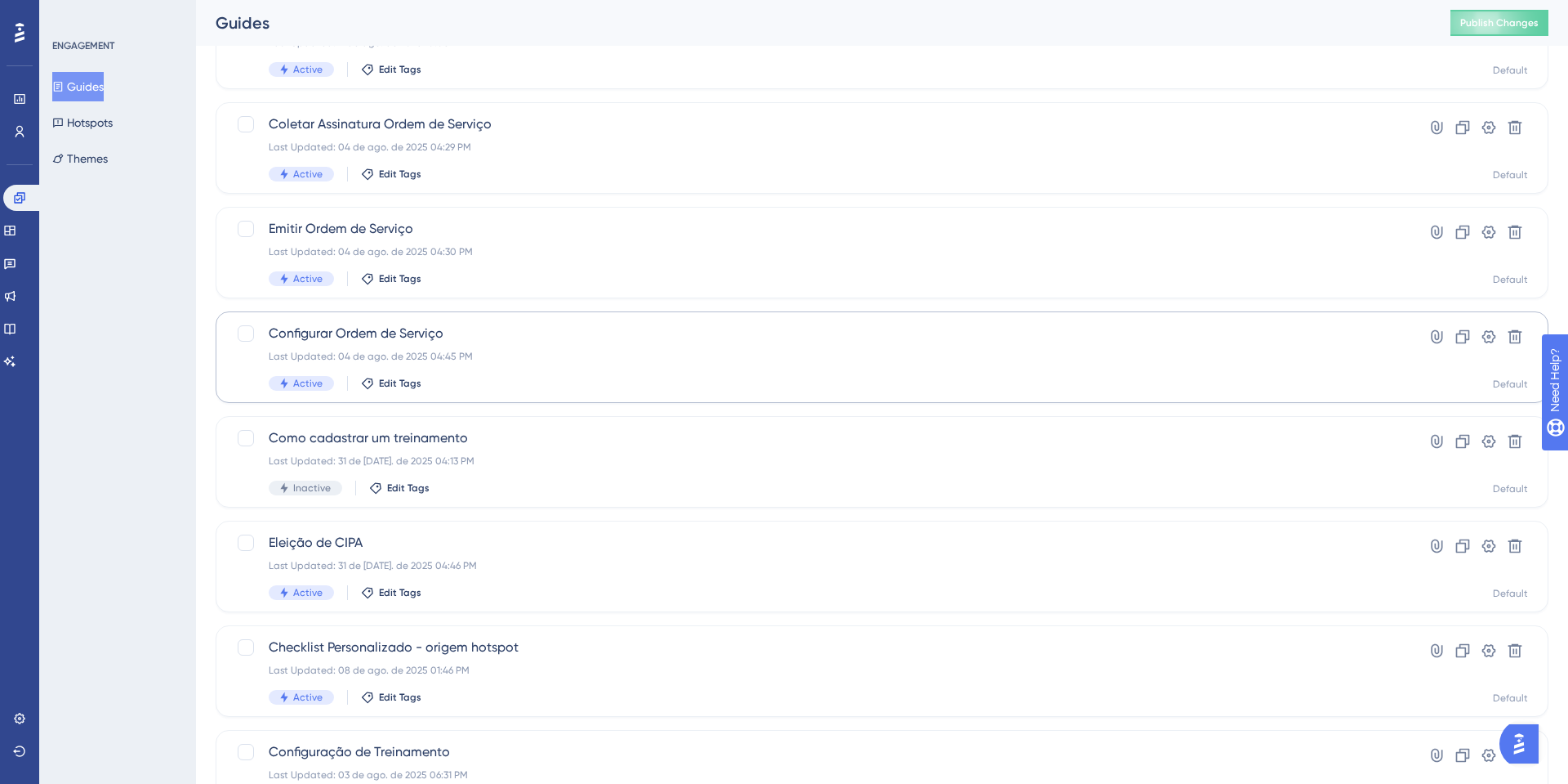
scroll to position [260, 0]
click at [398, 532] on span "Eleição de CIPA" at bounding box center [817, 539] width 1096 height 20
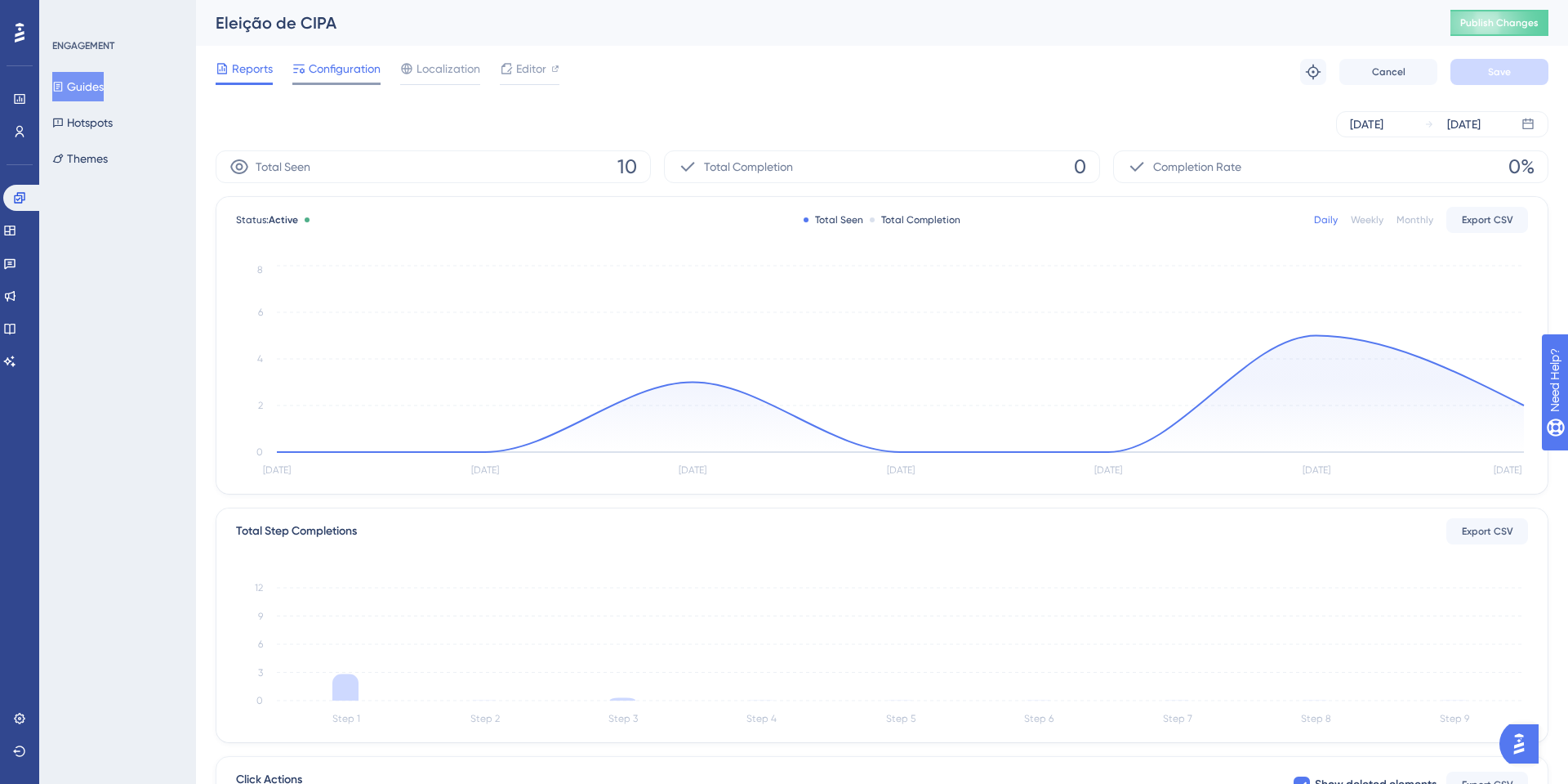
click at [355, 69] on span "Configuration" at bounding box center [345, 69] width 72 height 20
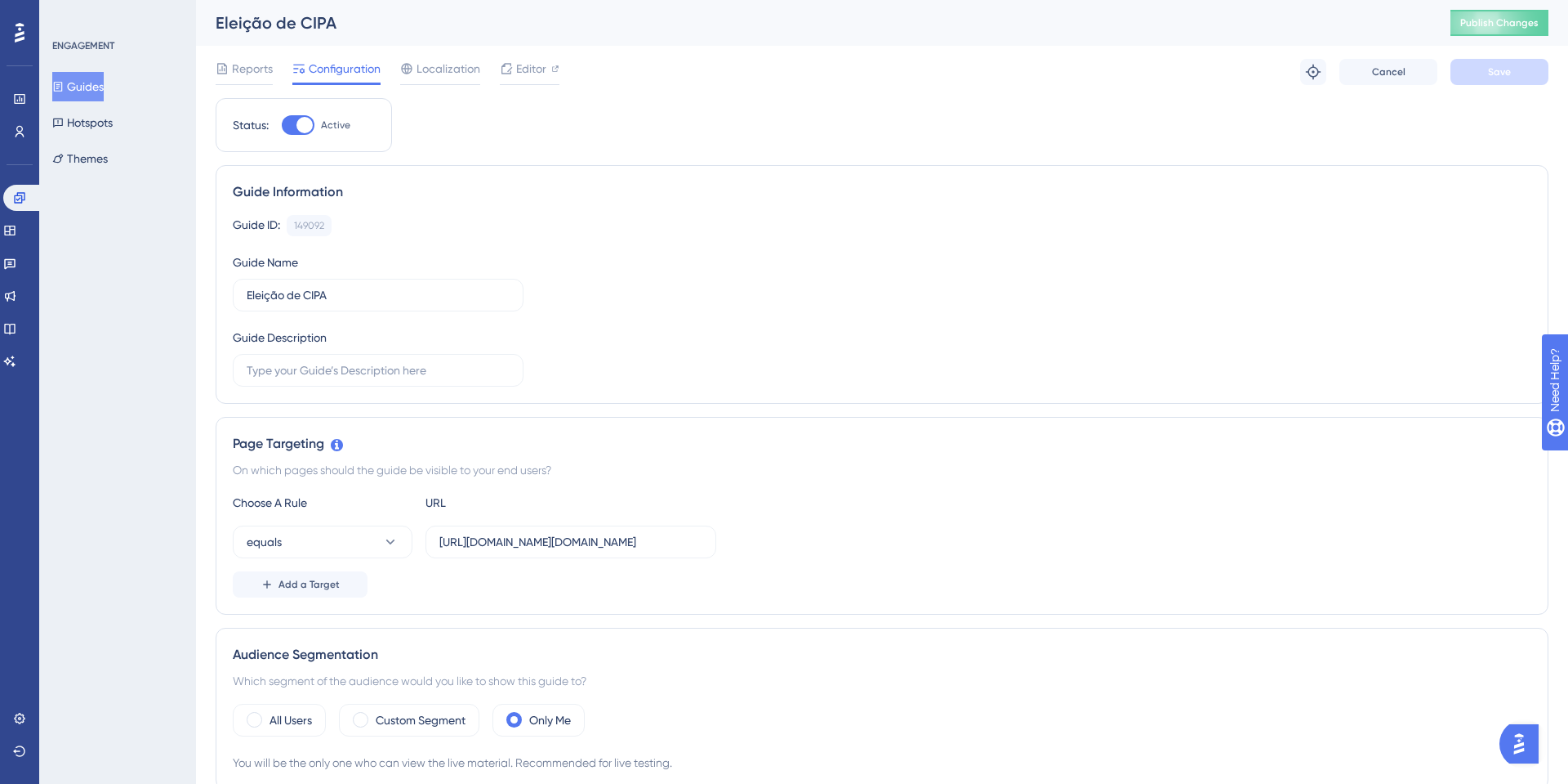
click at [100, 90] on button "Guides" at bounding box center [78, 87] width 51 height 29
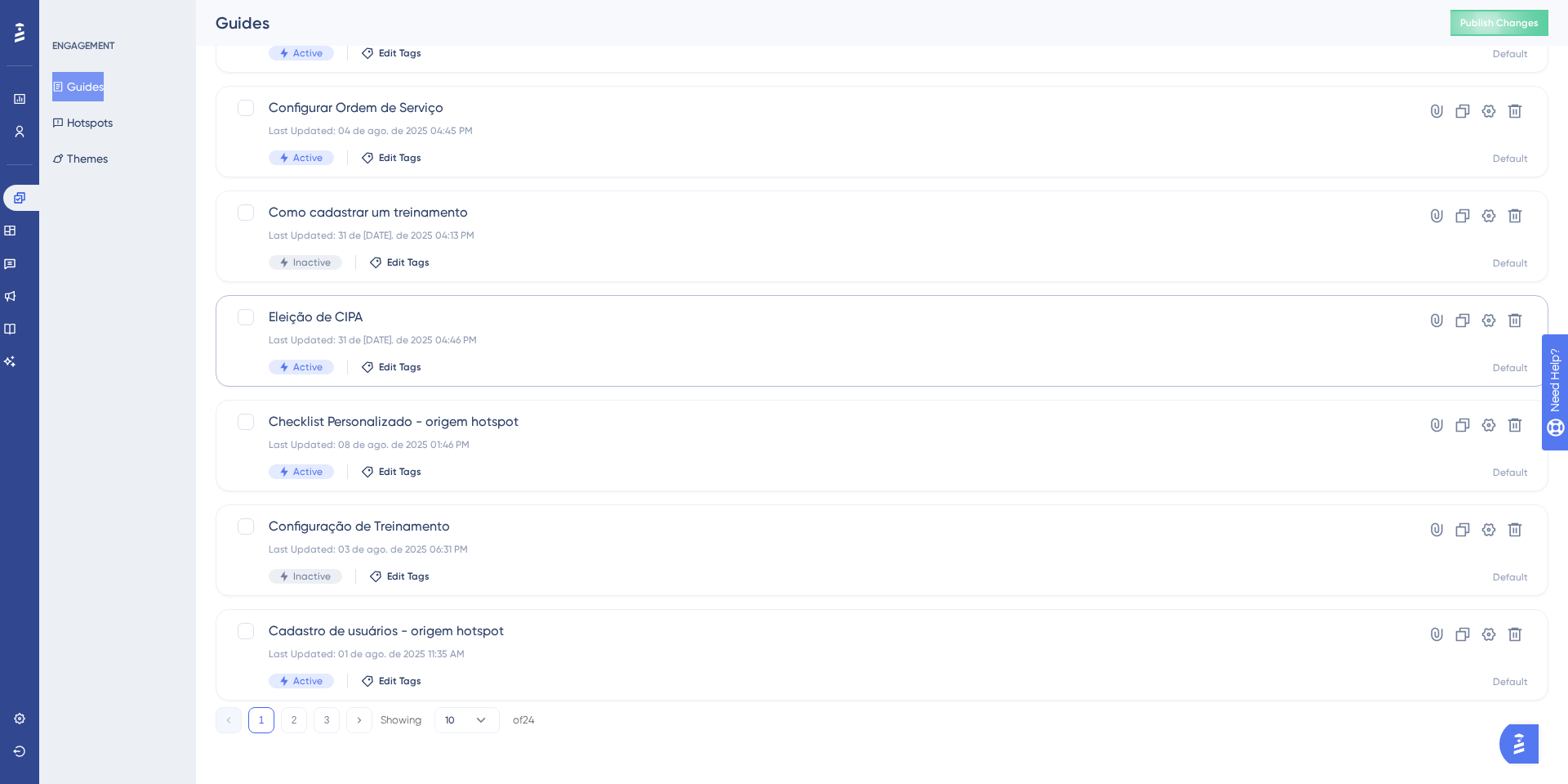
scroll to position [485, 0]
click at [468, 452] on div "Checklist Personalizado - origem hotspot Last Updated: 08 de ago. de 2025 01:46…" at bounding box center [817, 444] width 1096 height 67
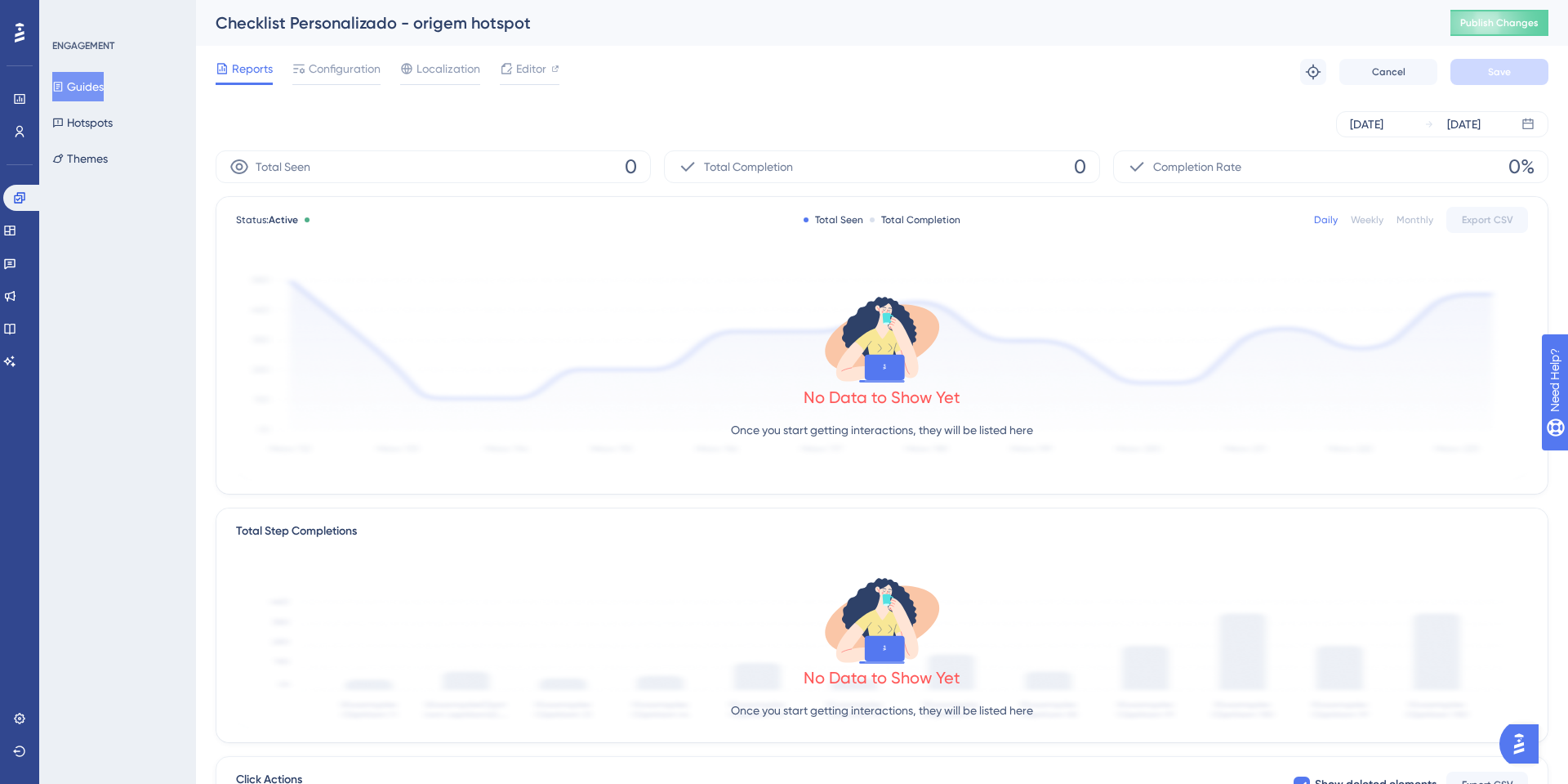
click at [100, 75] on button "Guides" at bounding box center [78, 87] width 51 height 29
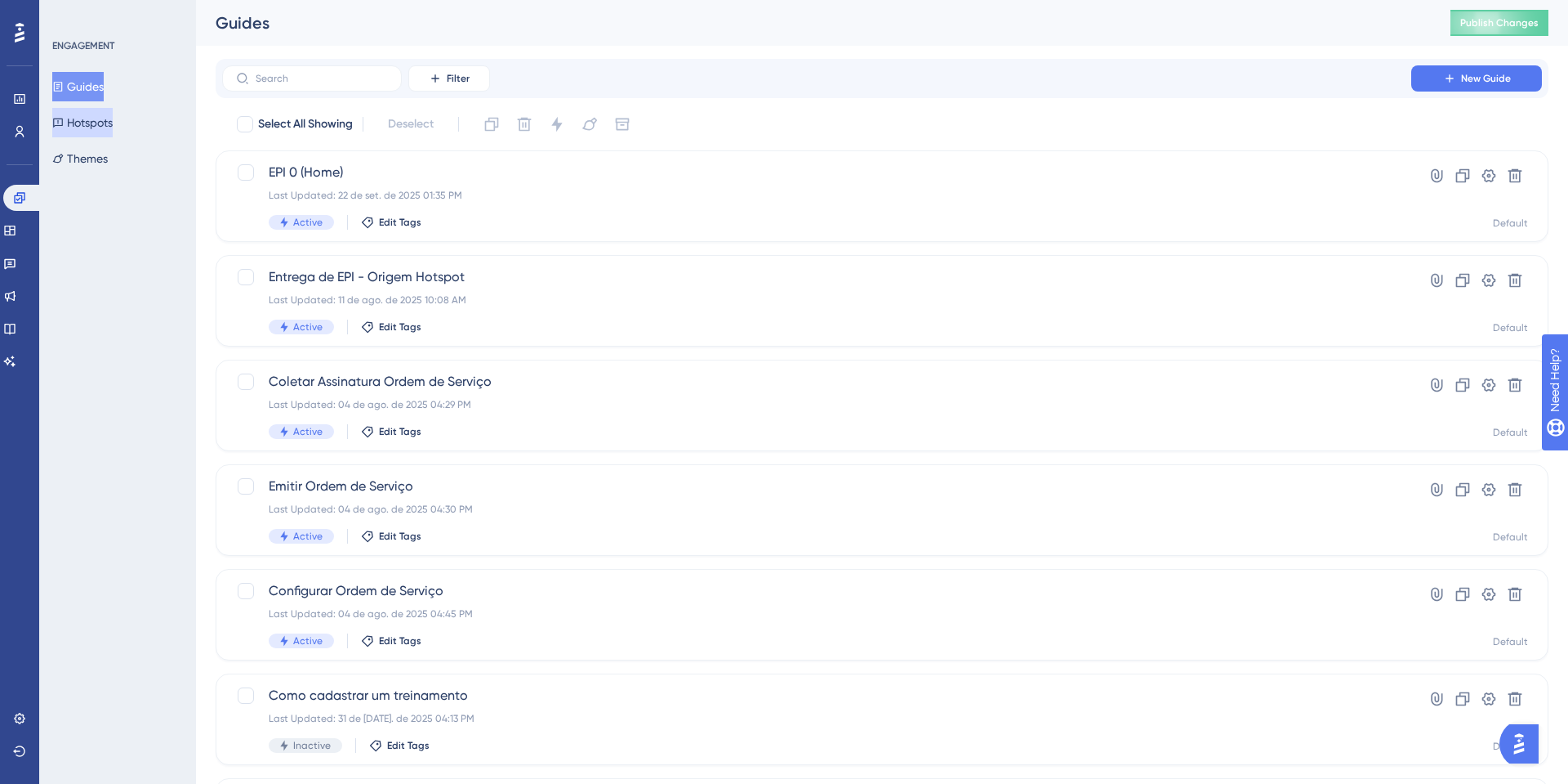
click at [113, 121] on button "Hotspots" at bounding box center [82, 123] width 61 height 29
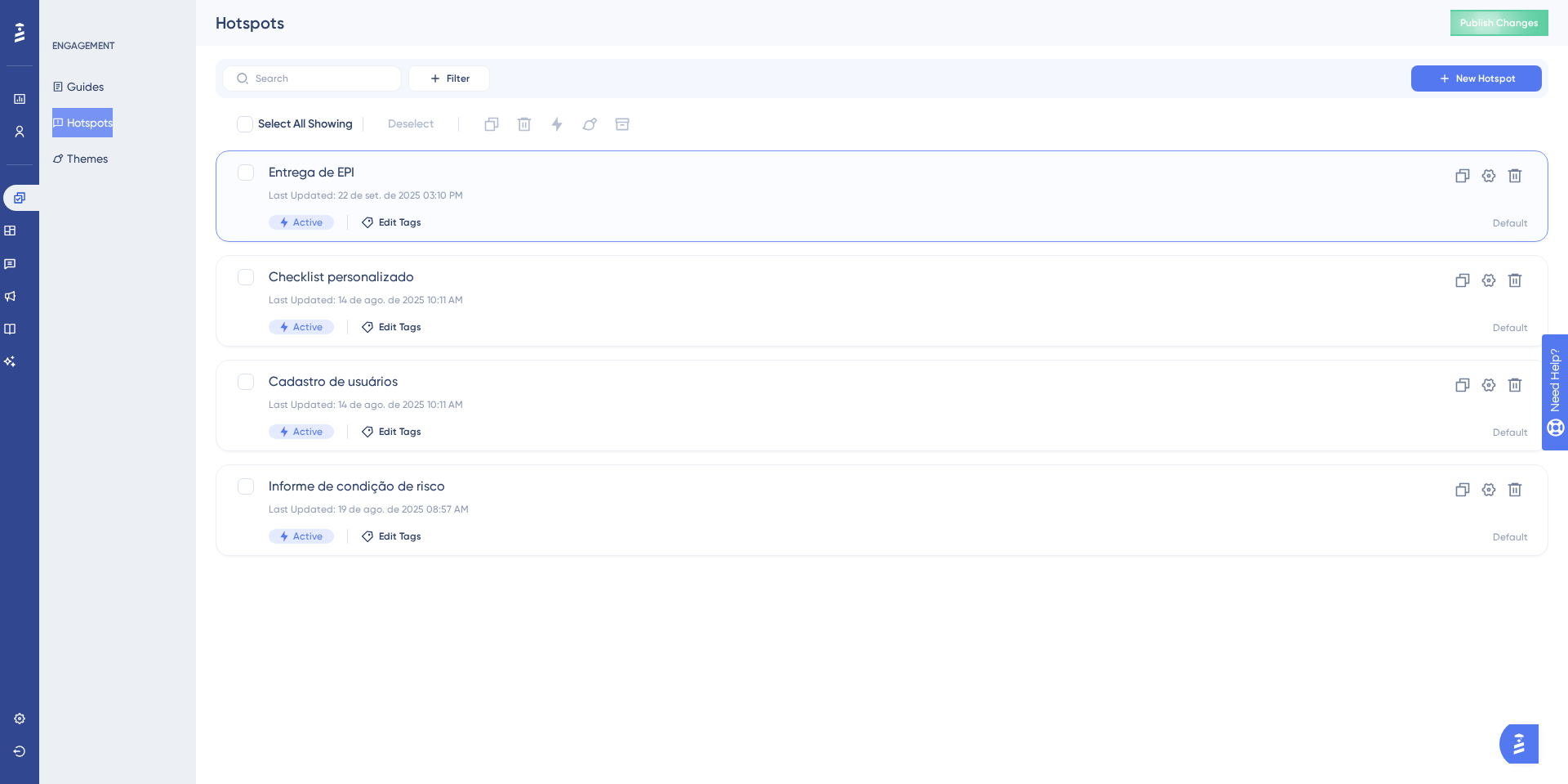
click at [355, 182] on span "Entrega de EPI" at bounding box center [817, 172] width 1096 height 20
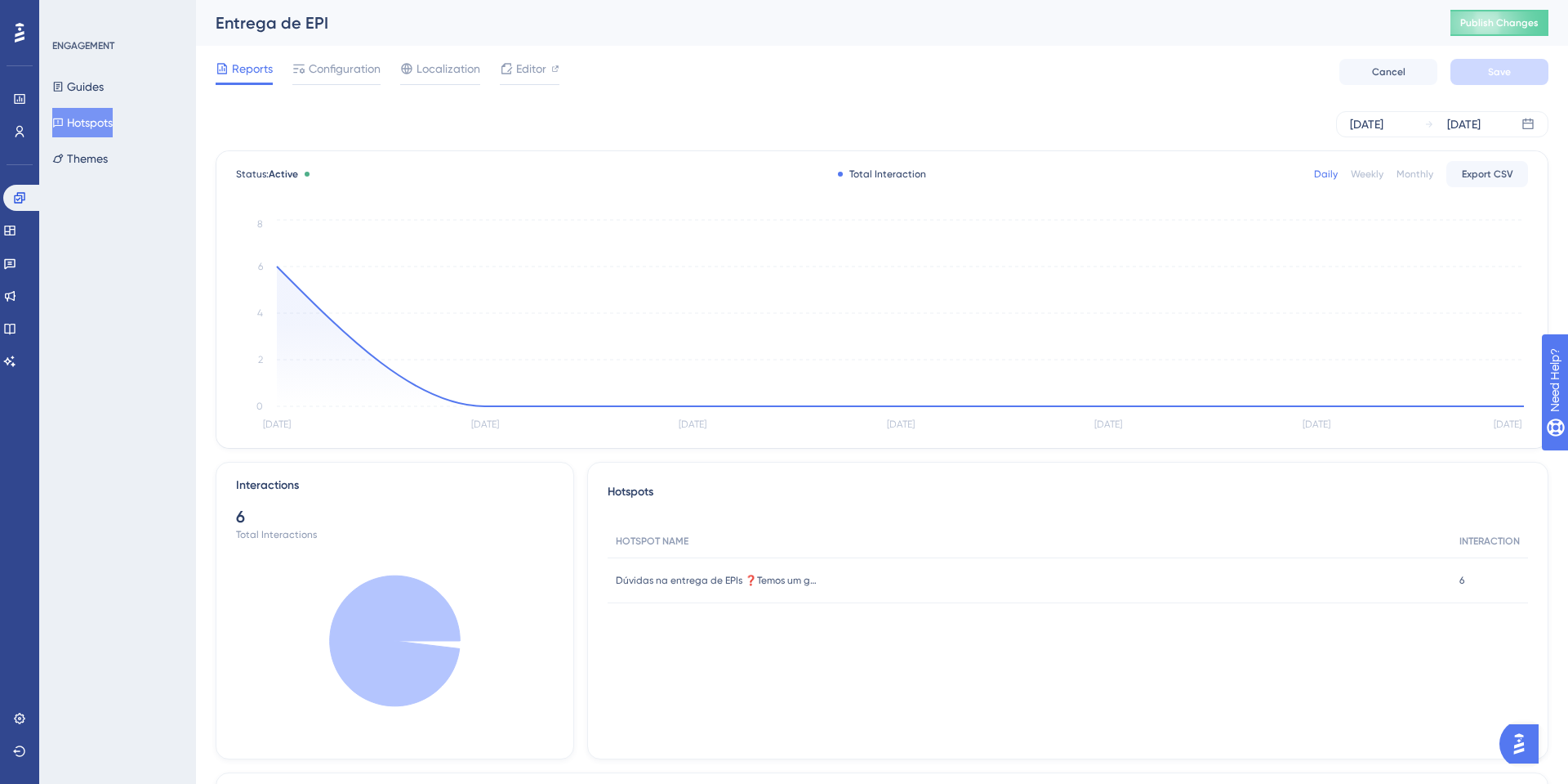
click at [253, 79] on div "Reports" at bounding box center [244, 72] width 57 height 27
click at [257, 64] on span "Reports" at bounding box center [253, 69] width 41 height 20
click at [63, 124] on icon at bounding box center [57, 122] width 11 height 11
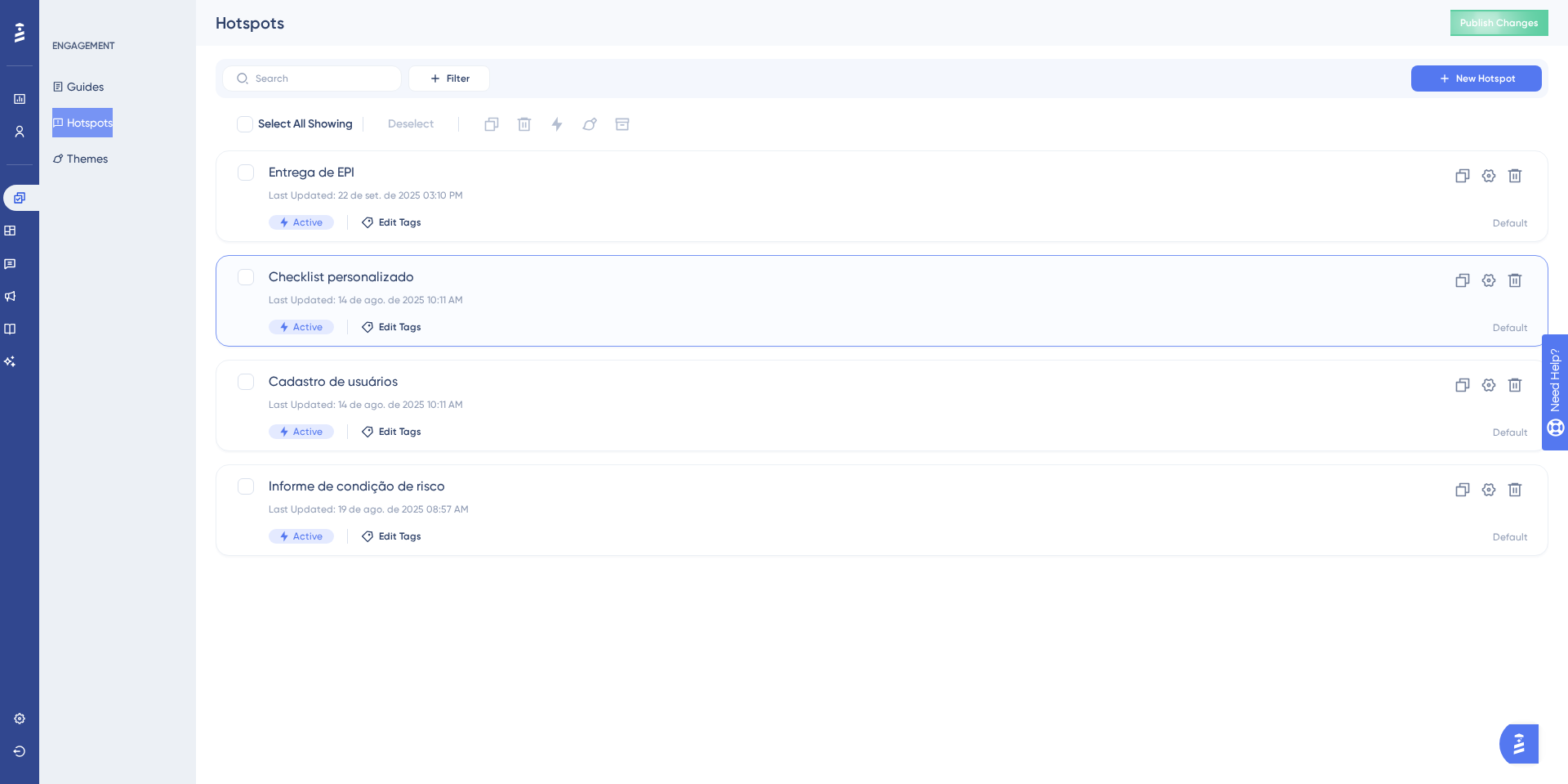
click at [311, 289] on div "Checklist personalizado Last Updated: 14 de ago. de 2025 10:11 AM Active Edit T…" at bounding box center [817, 301] width 1096 height 67
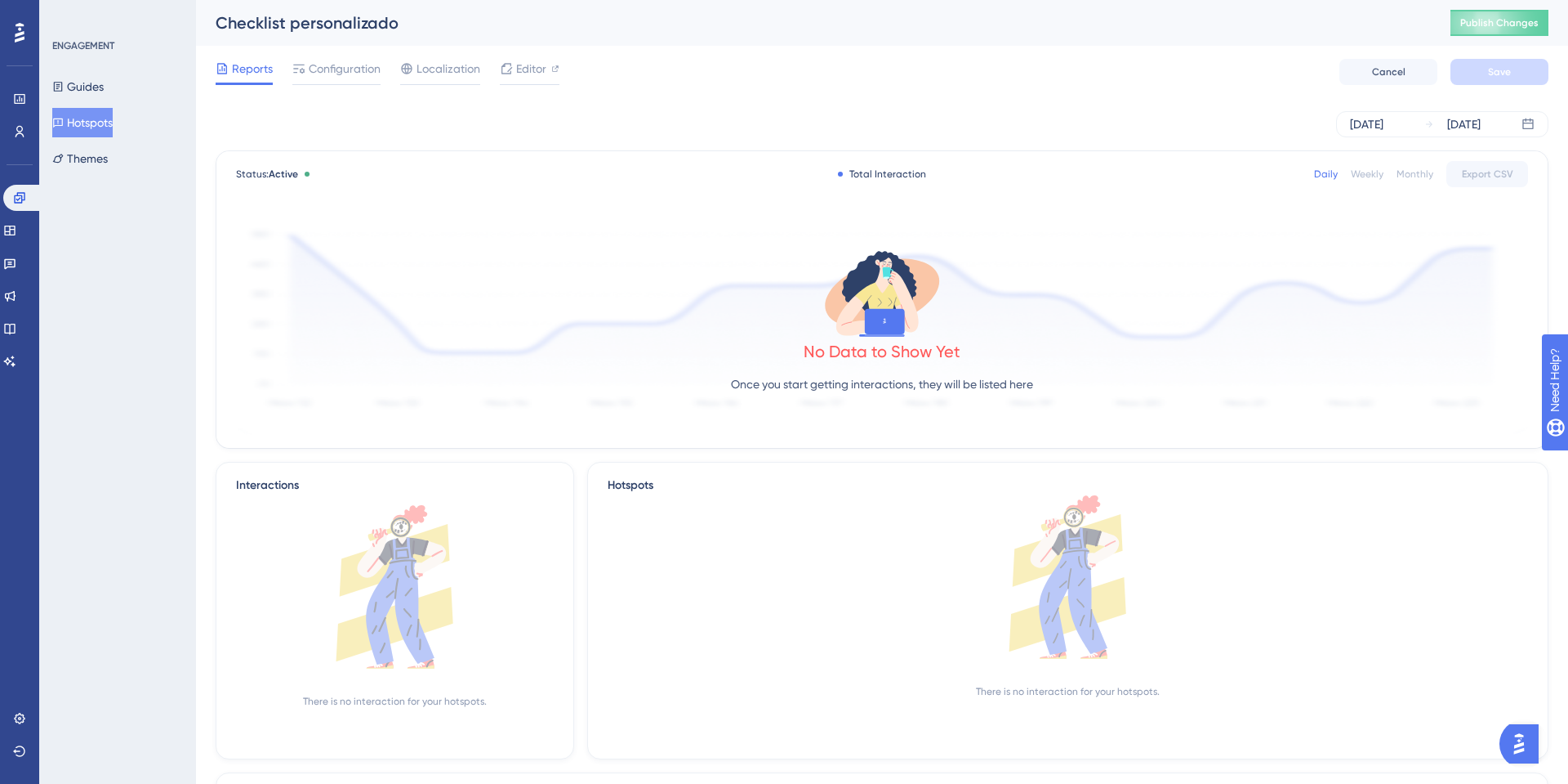
click at [100, 128] on button "Hotspots" at bounding box center [82, 123] width 61 height 29
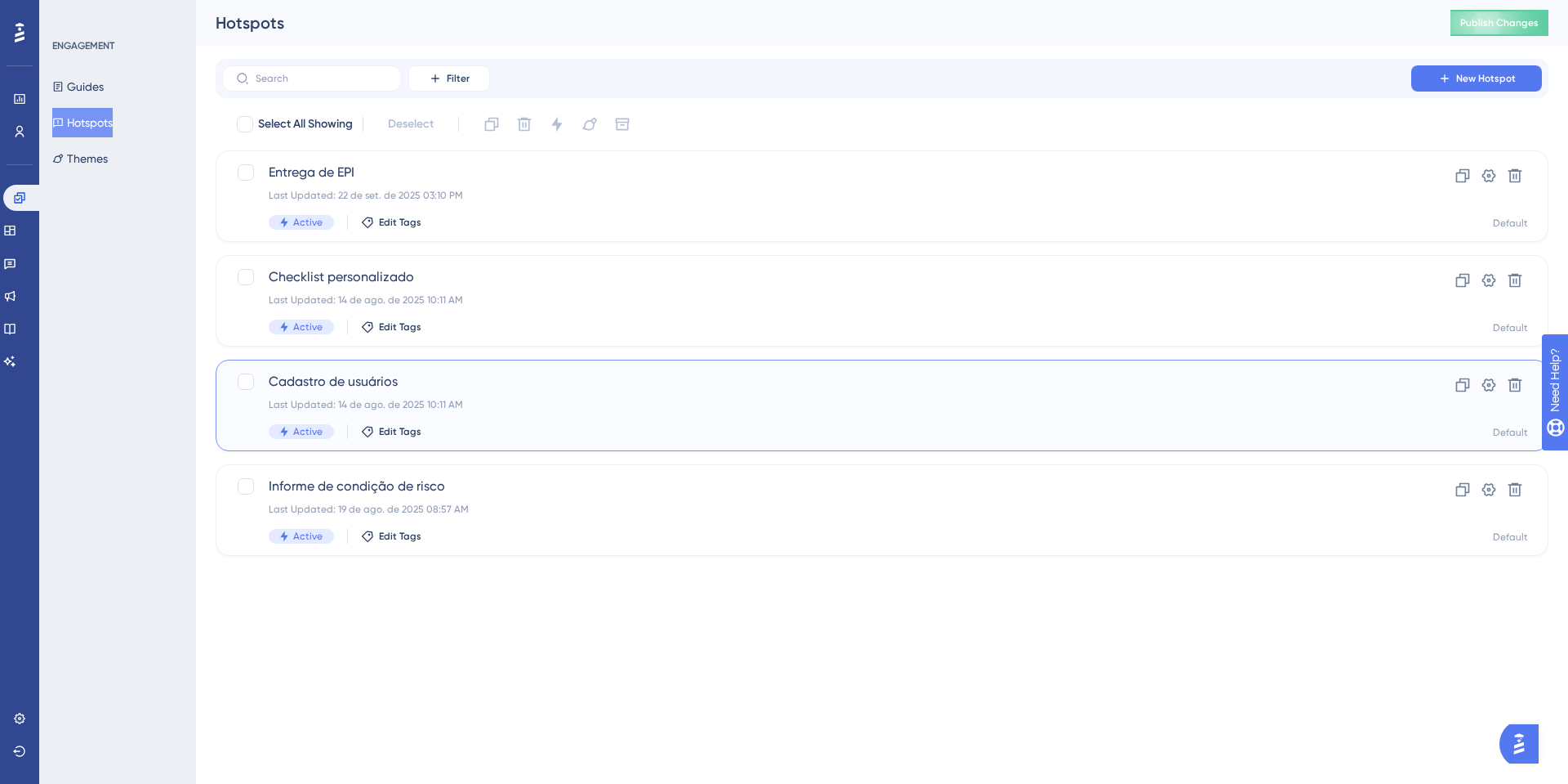
click at [385, 403] on div "Last Updated: 14 de ago. de 2025 10:11 AM" at bounding box center [817, 404] width 1096 height 13
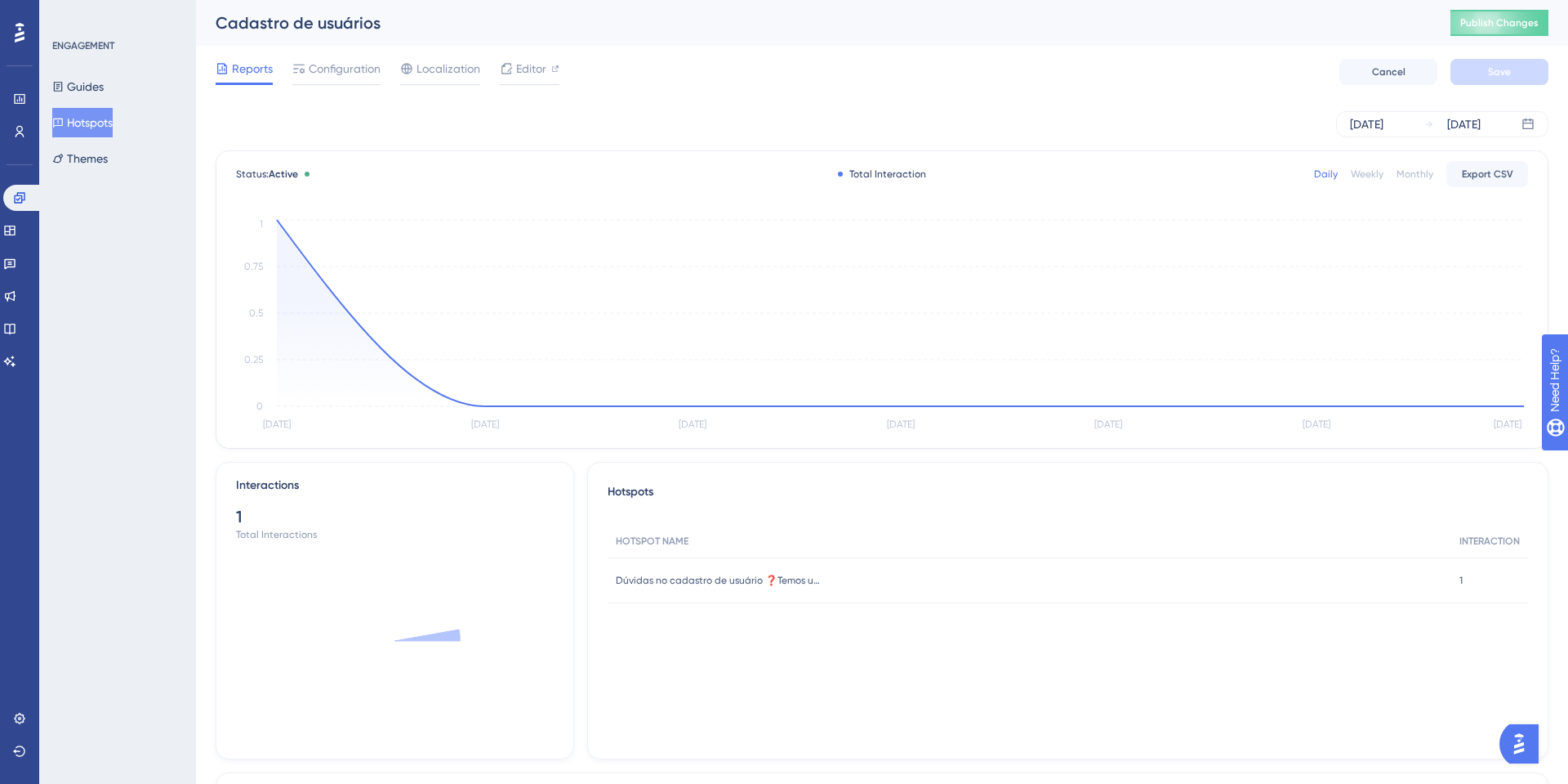
click at [89, 114] on button "Hotspots" at bounding box center [82, 123] width 61 height 29
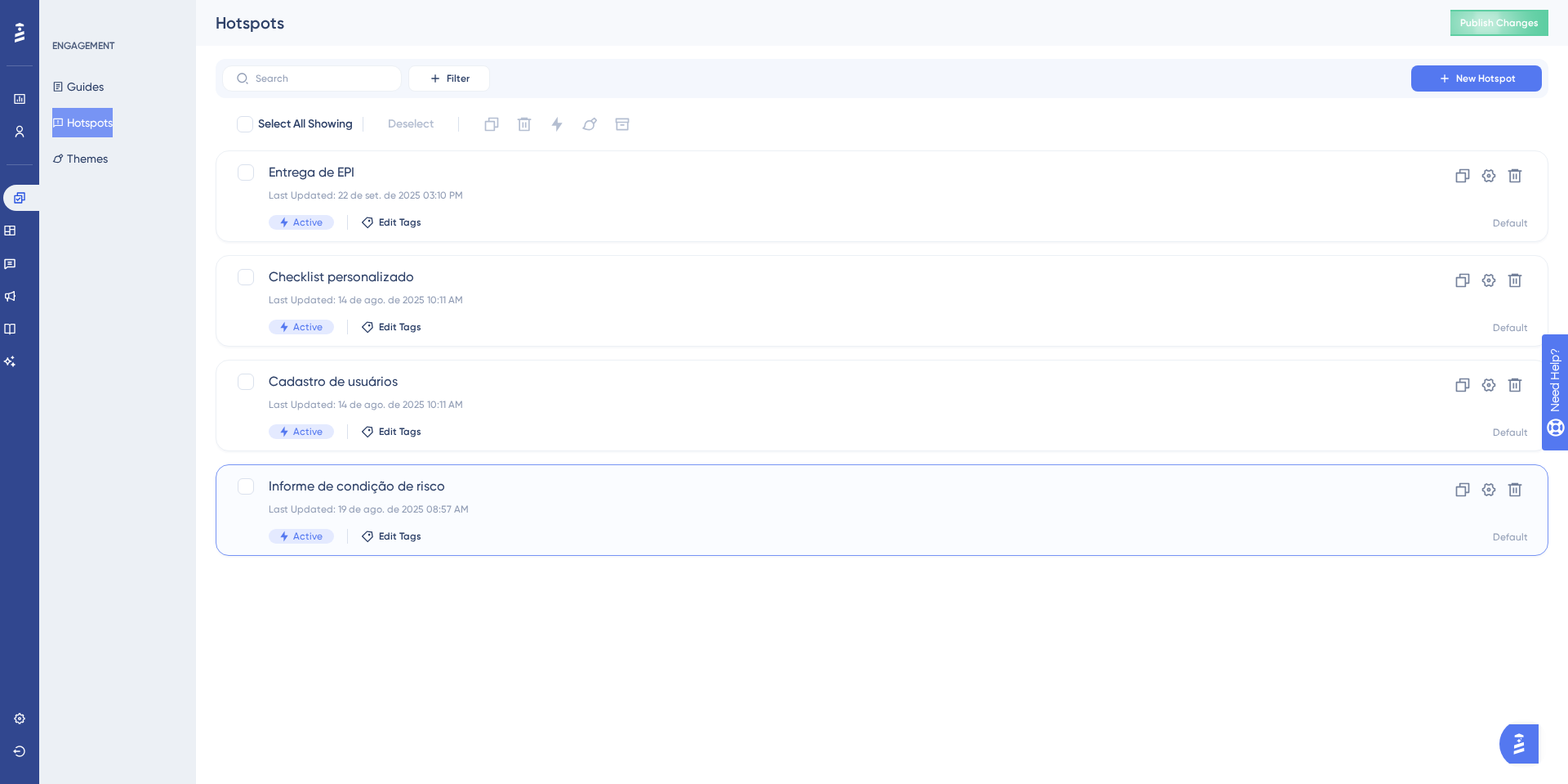
click at [357, 479] on span "Informe de condição de risco" at bounding box center [817, 486] width 1096 height 20
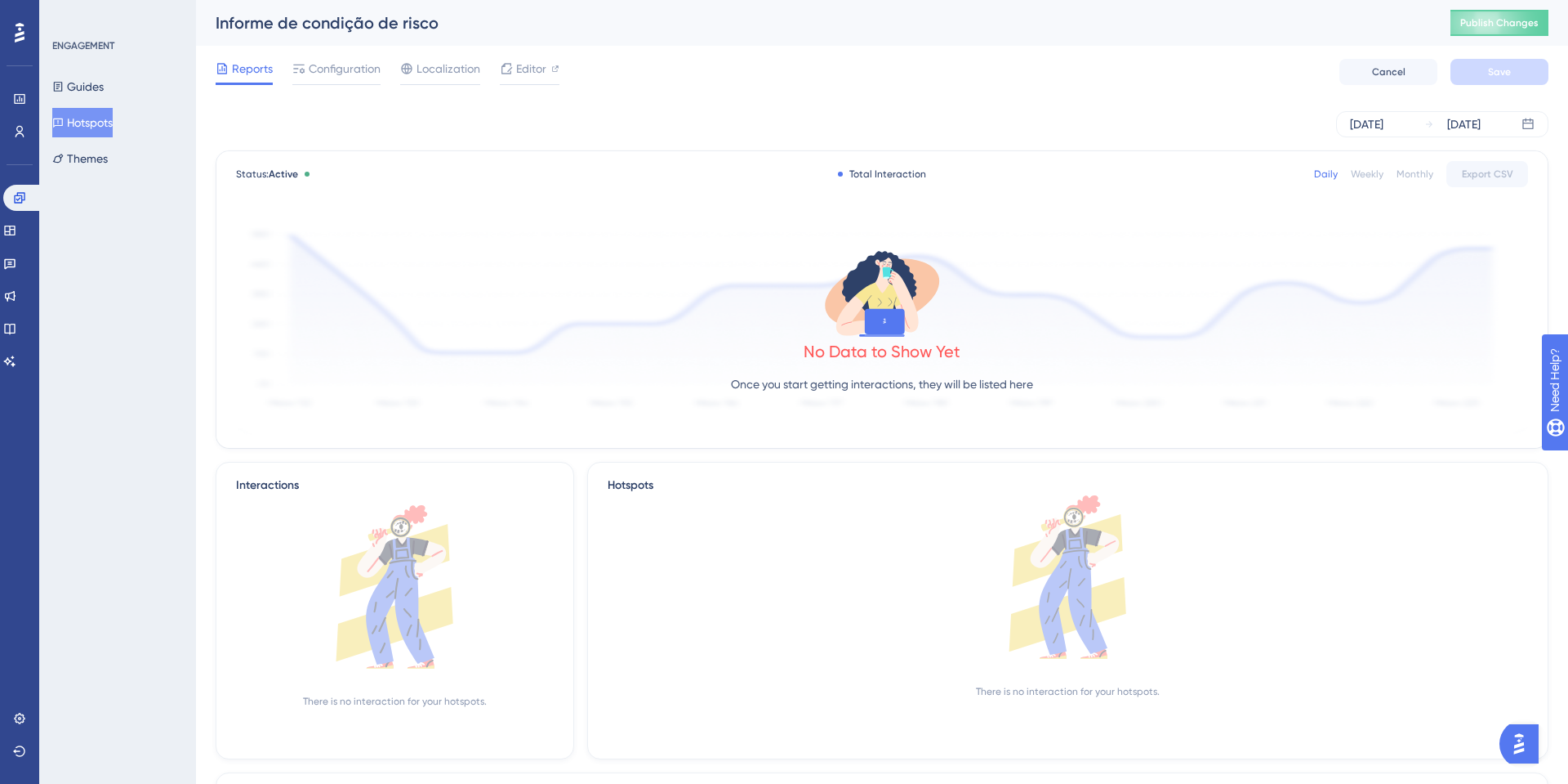
click at [79, 126] on button "Hotspots" at bounding box center [82, 123] width 61 height 29
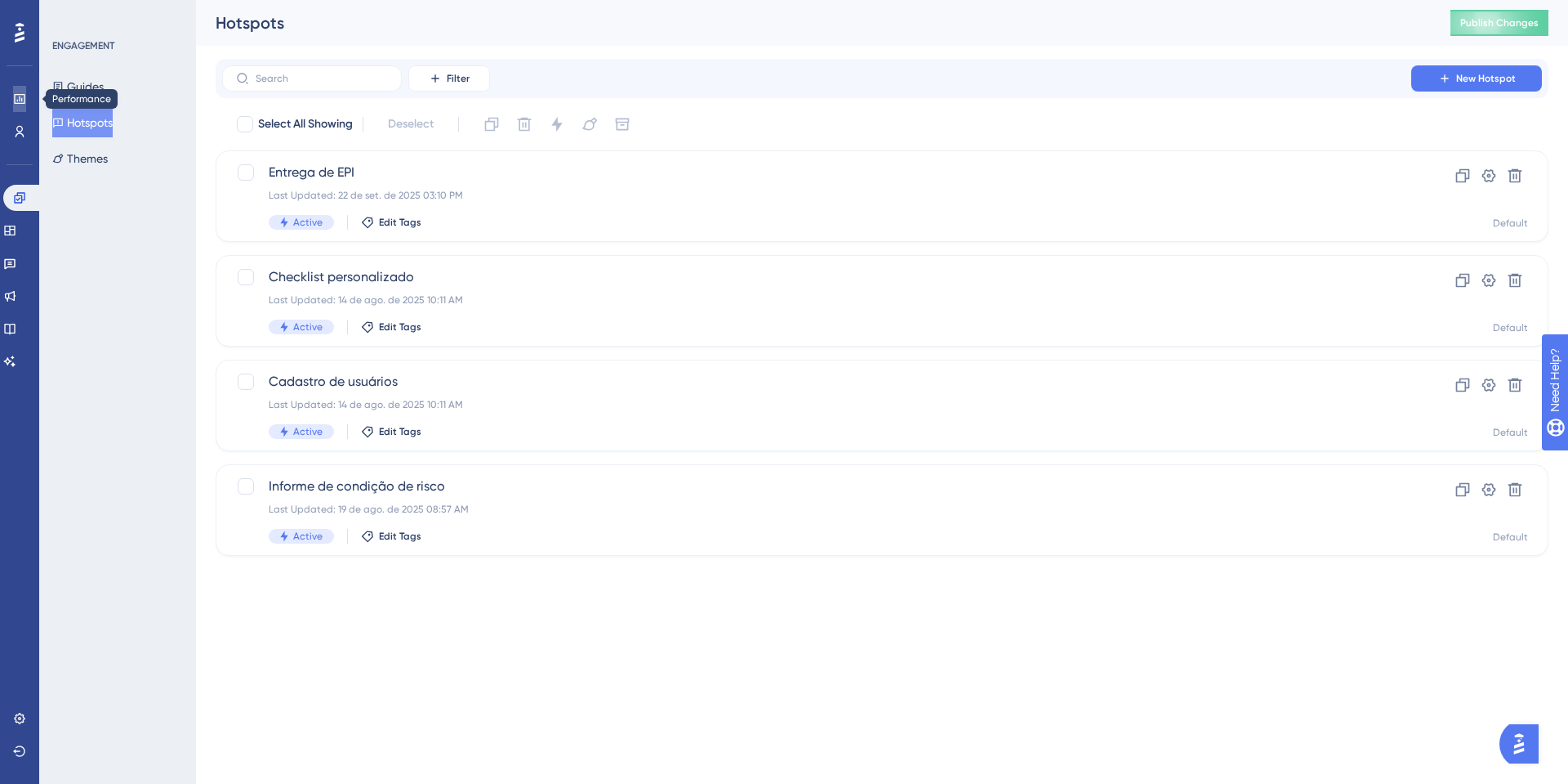
click at [13, 87] on link at bounding box center [19, 99] width 13 height 27
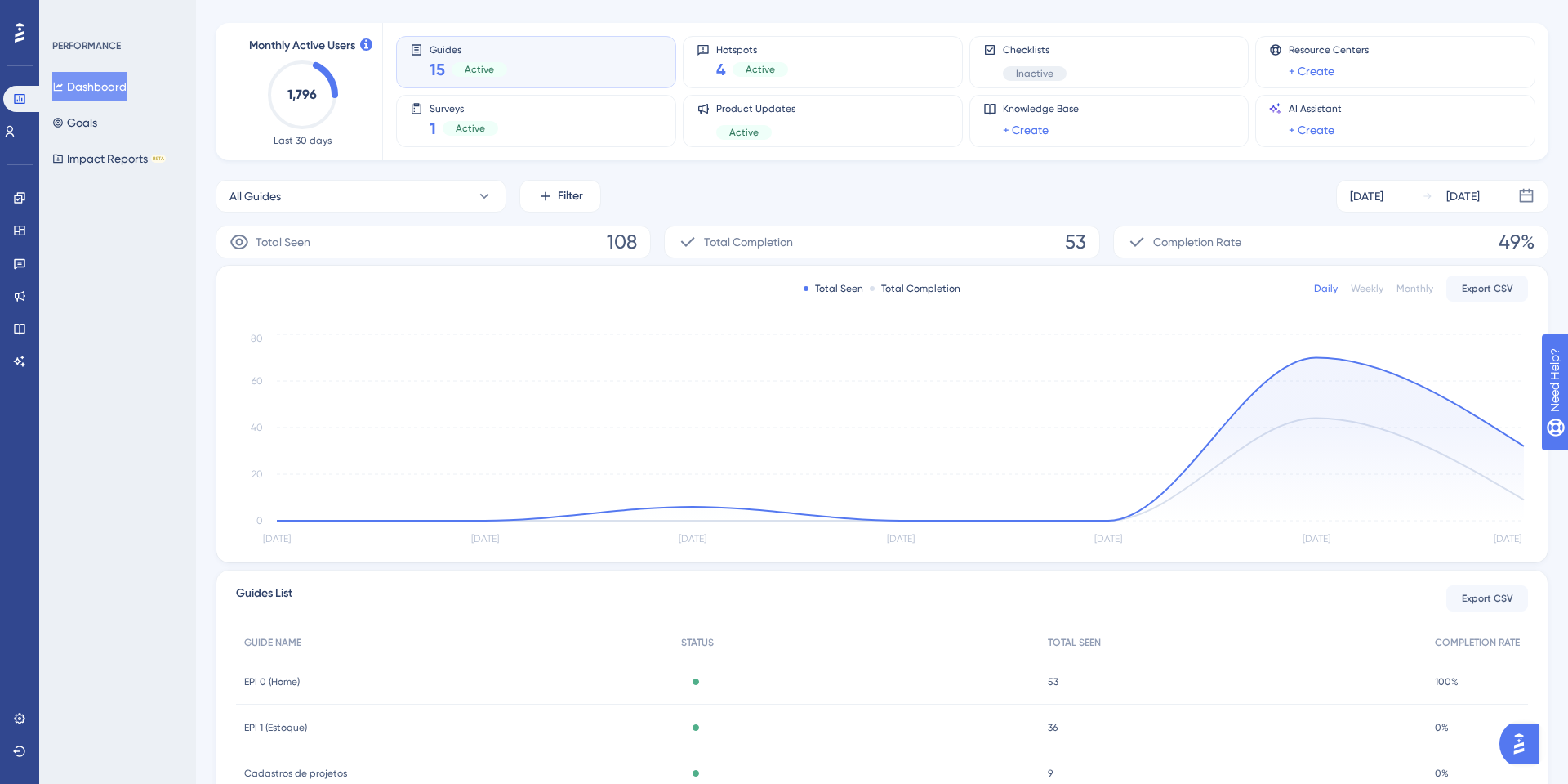
scroll to position [212, 0]
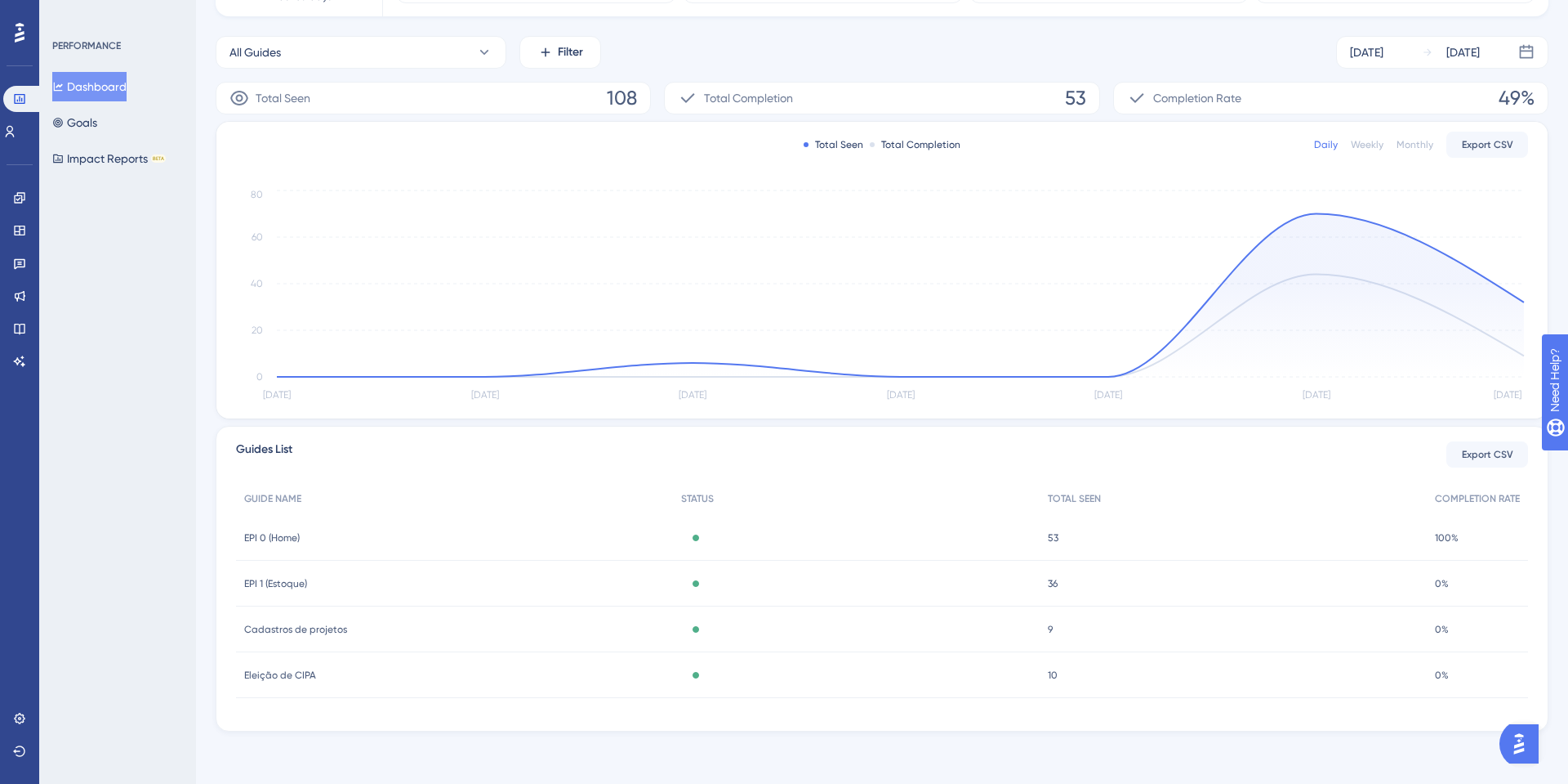
click at [277, 539] on span "EPI 0 (Home)" at bounding box center [271, 537] width 56 height 13
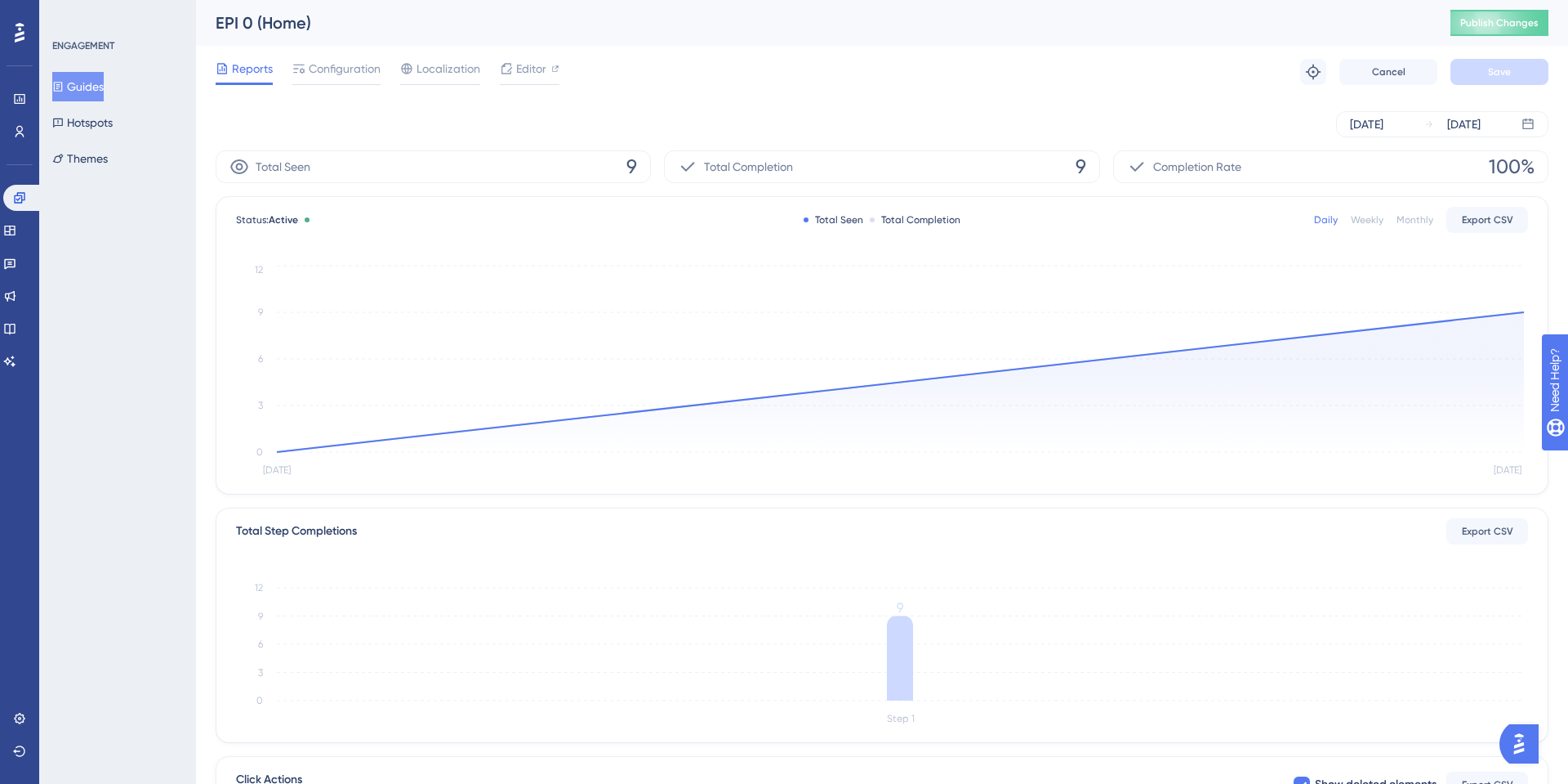
click at [78, 88] on button "Guides" at bounding box center [78, 87] width 51 height 29
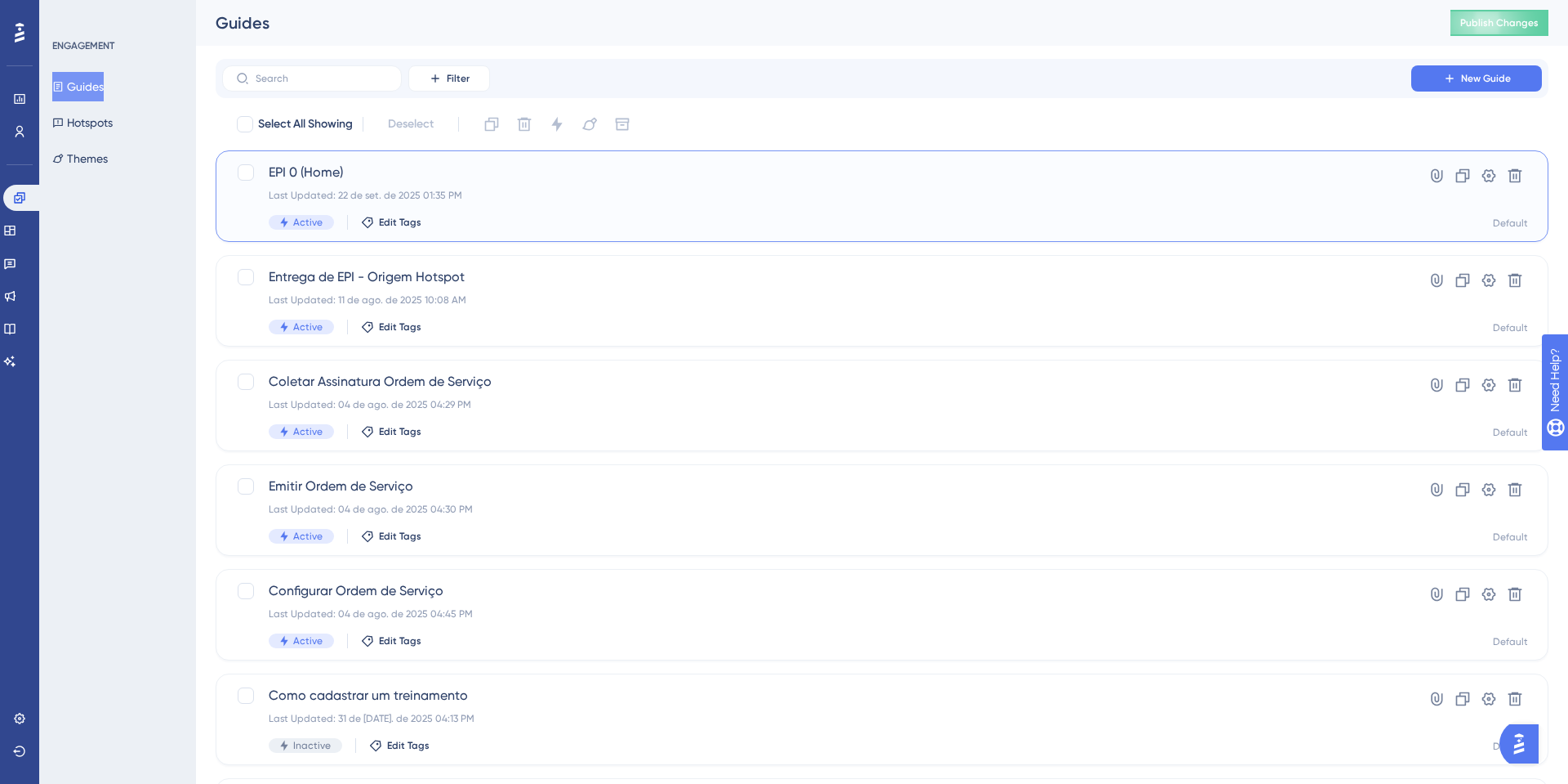
click at [402, 187] on div "EPI 0 (Home) Last Updated: 22 de set. de 2025 01:35 PM Active Edit Tags" at bounding box center [817, 196] width 1096 height 67
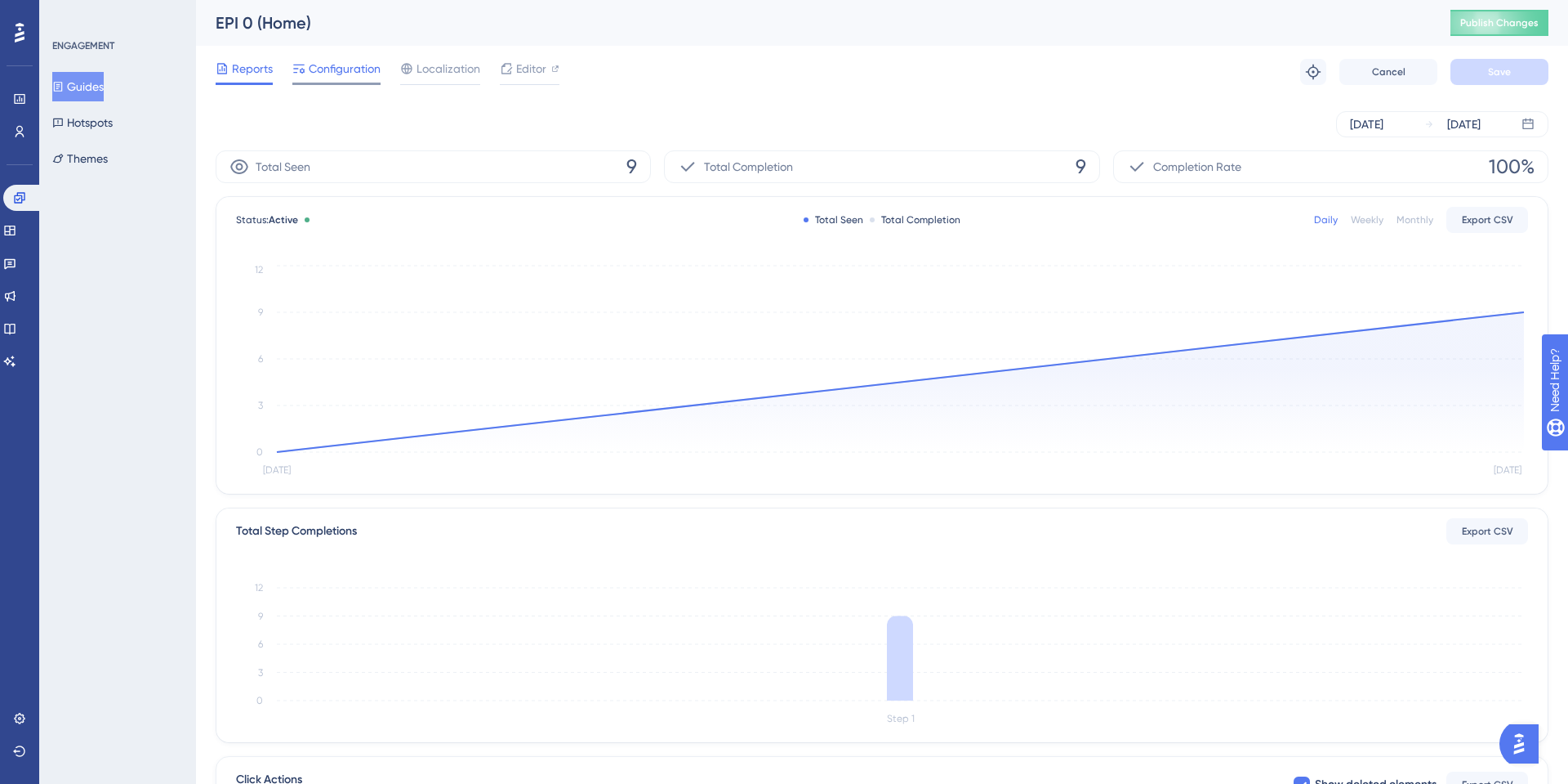
click at [334, 72] on span "Configuration" at bounding box center [345, 69] width 72 height 20
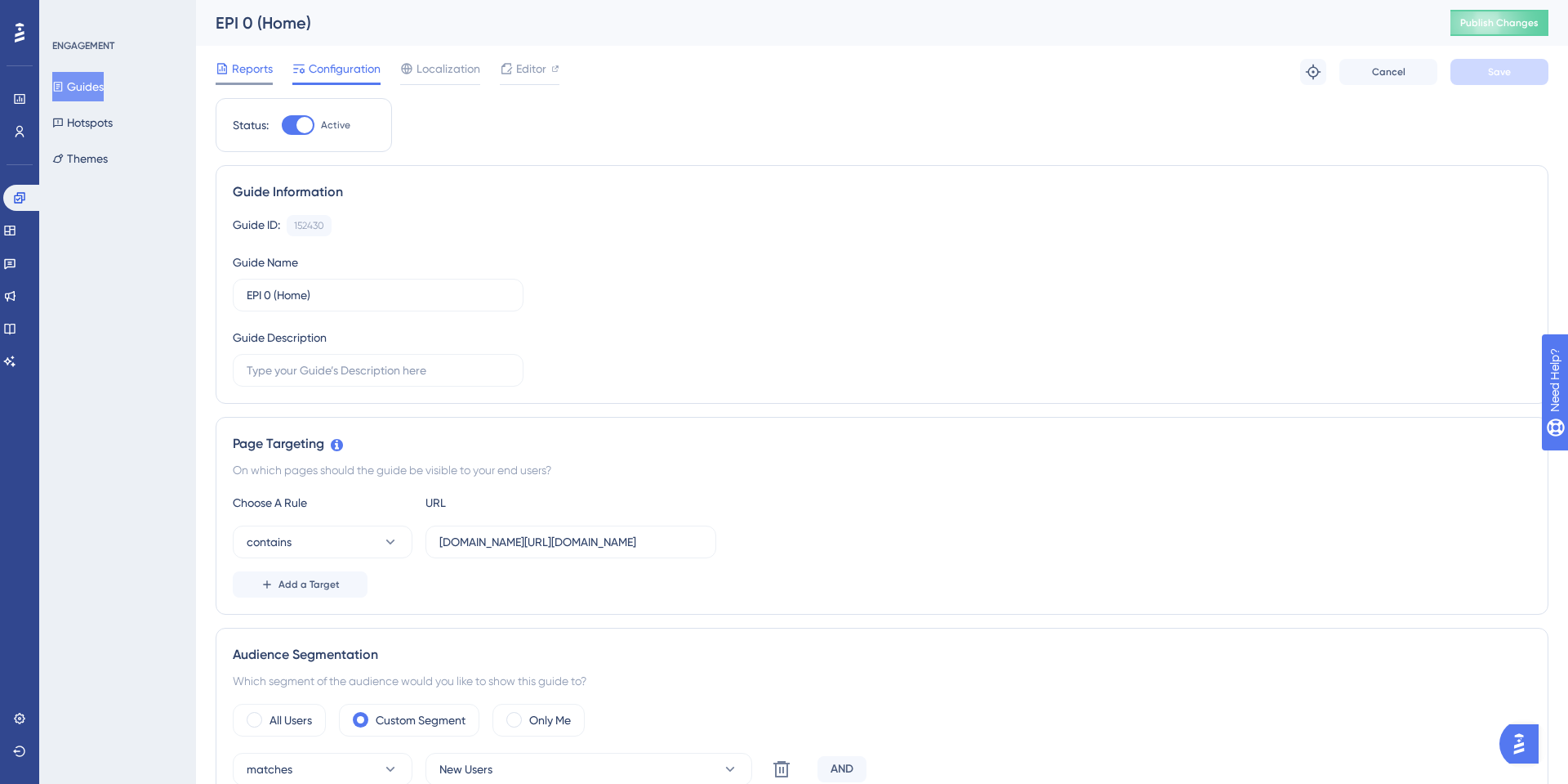
click at [259, 75] on span "Reports" at bounding box center [253, 69] width 41 height 20
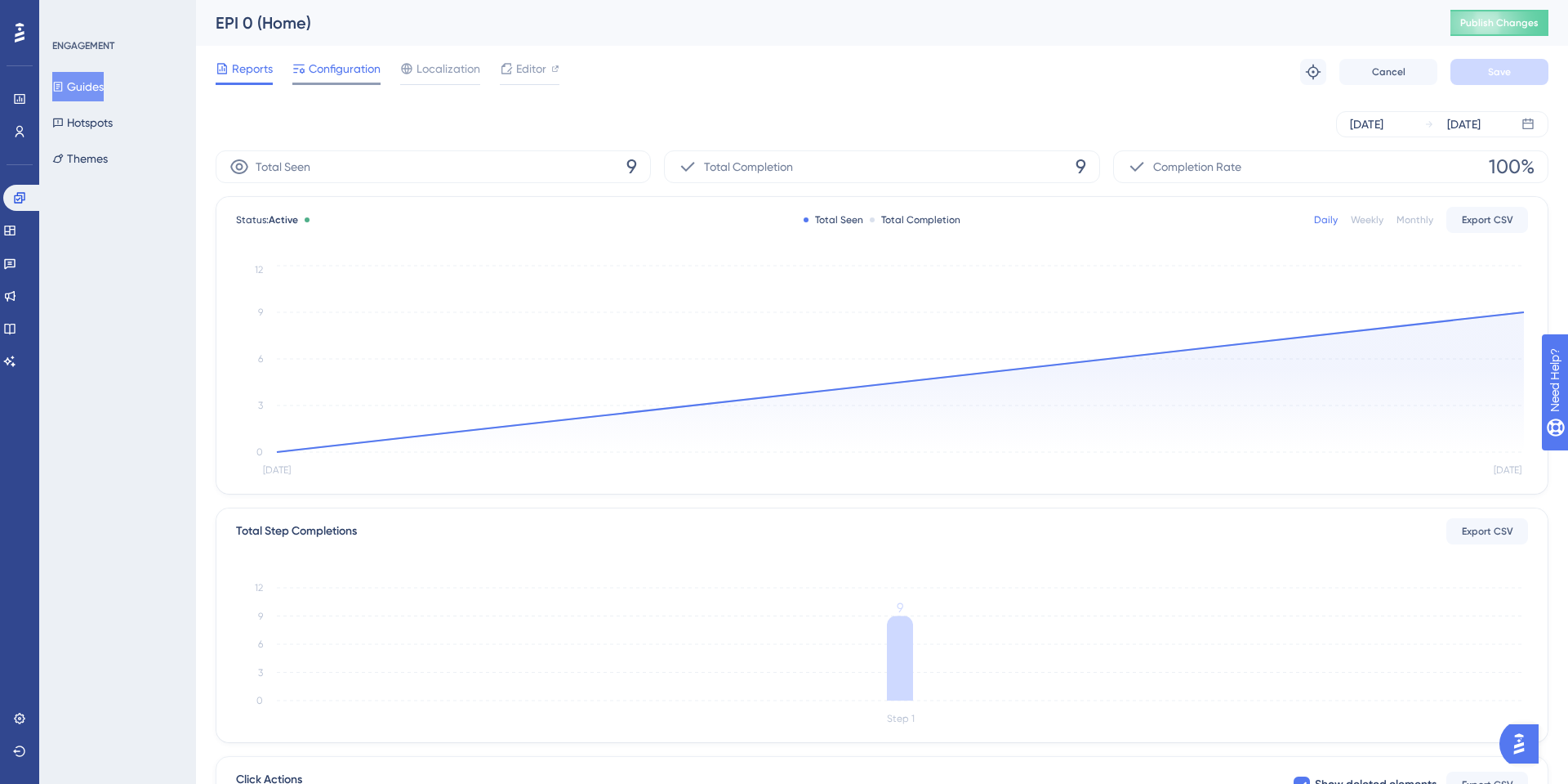
click at [324, 79] on div "Configuration" at bounding box center [336, 72] width 88 height 27
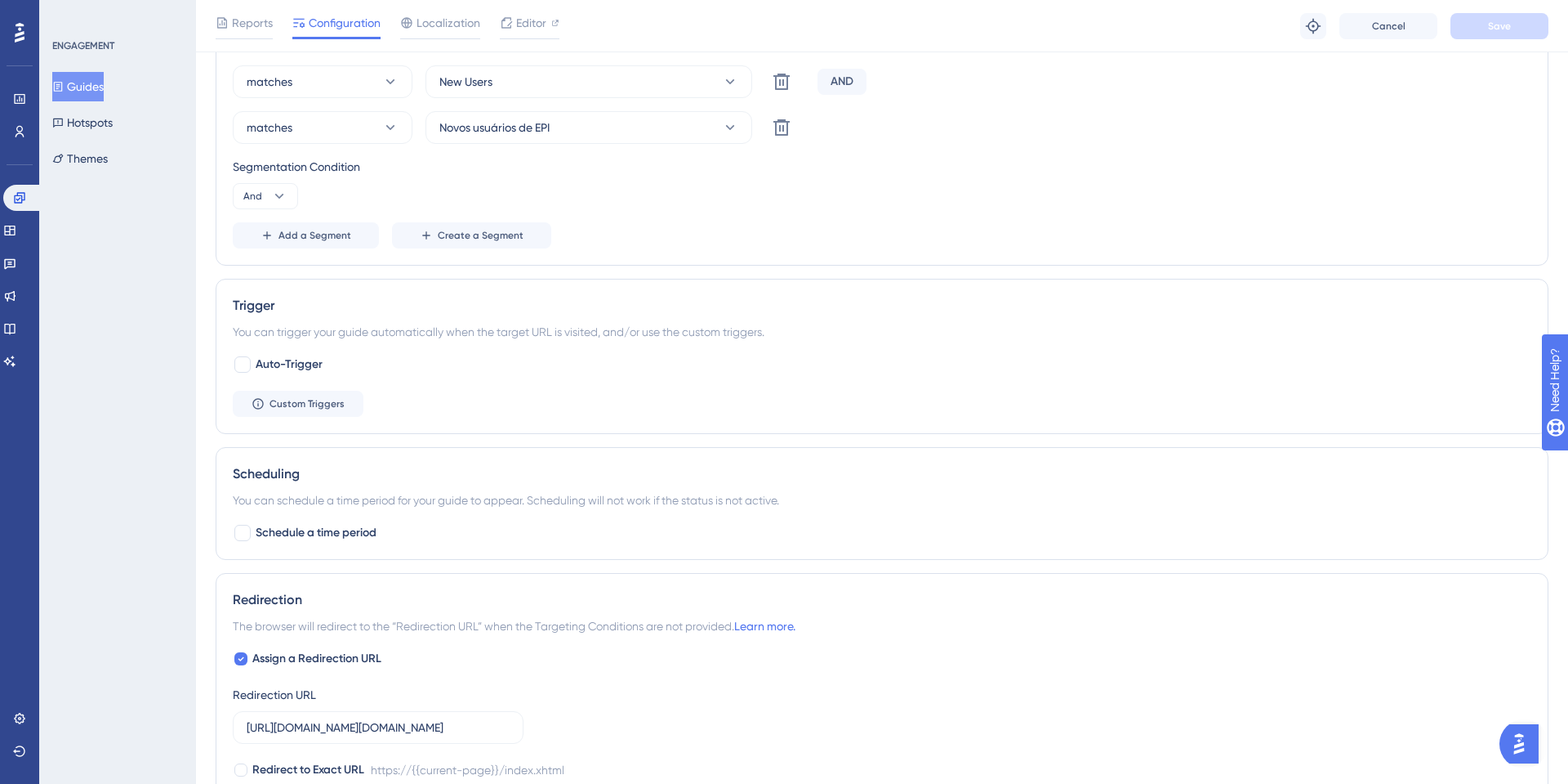
scroll to position [714, 0]
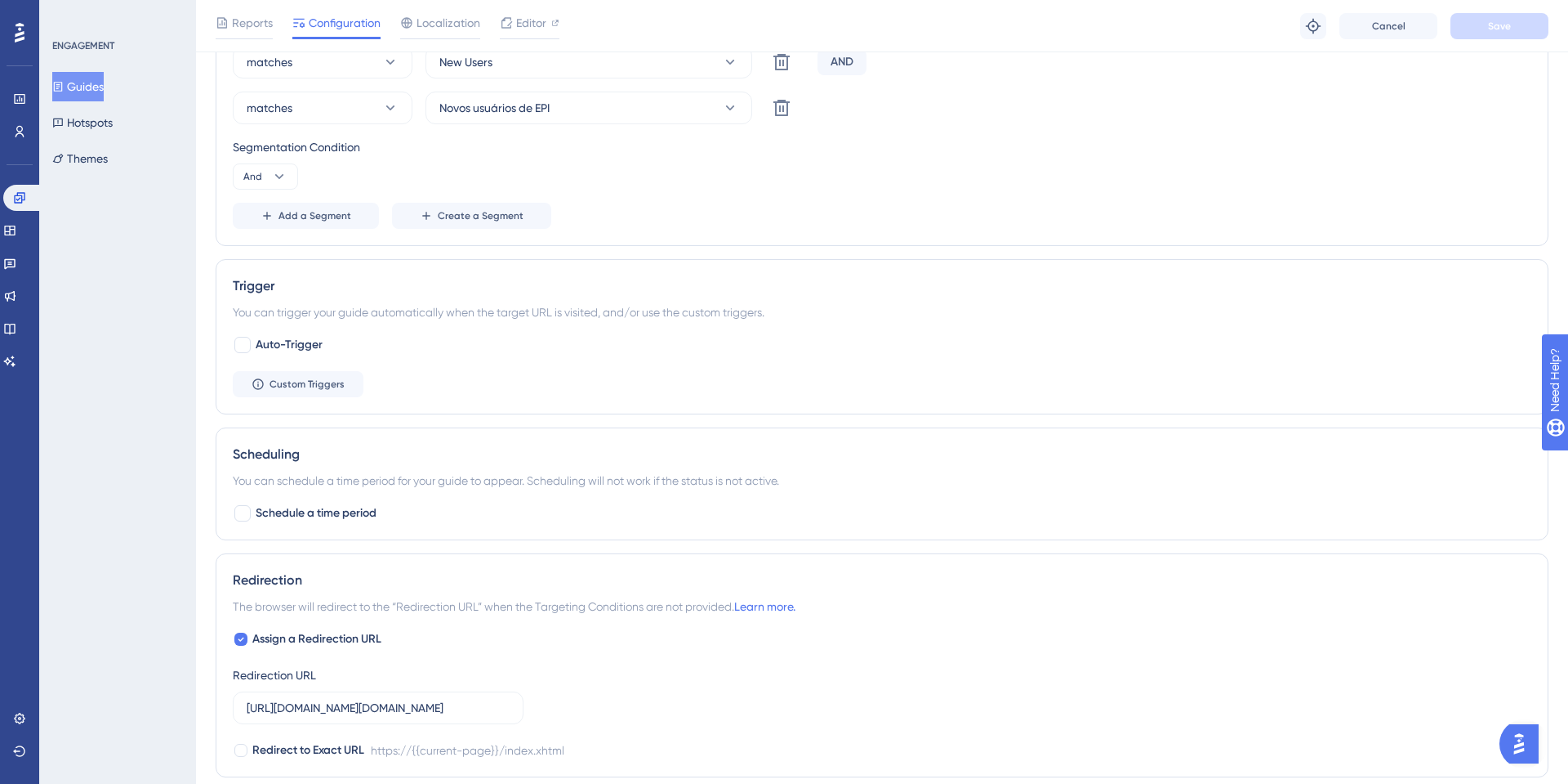
click at [357, 307] on div "You can trigger your guide automatically when the target URL is visited, and/or…" at bounding box center [882, 312] width 1299 height 20
click at [82, 88] on button "Guides" at bounding box center [78, 87] width 51 height 29
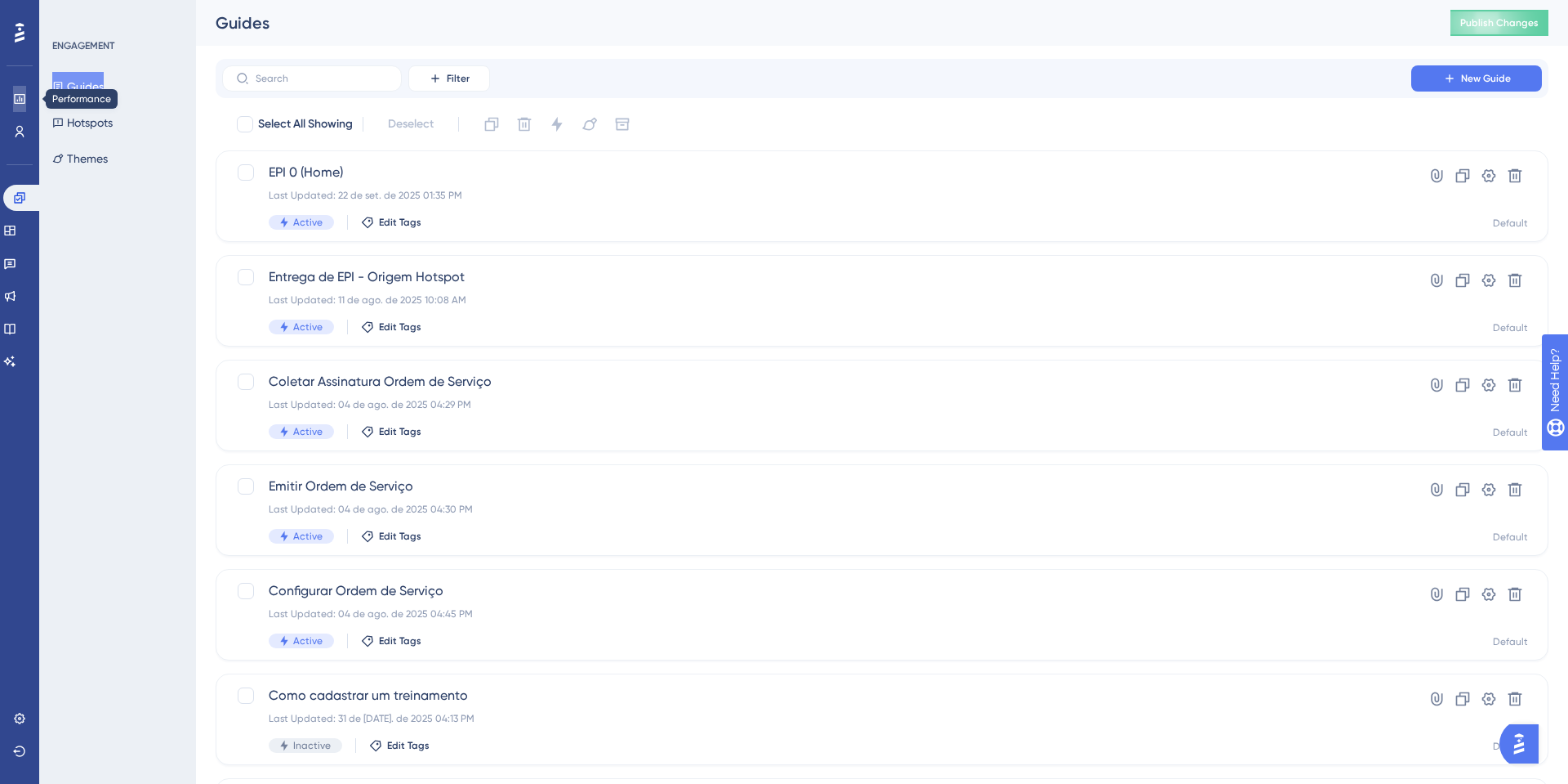
click at [15, 95] on icon at bounding box center [19, 99] width 10 height 9
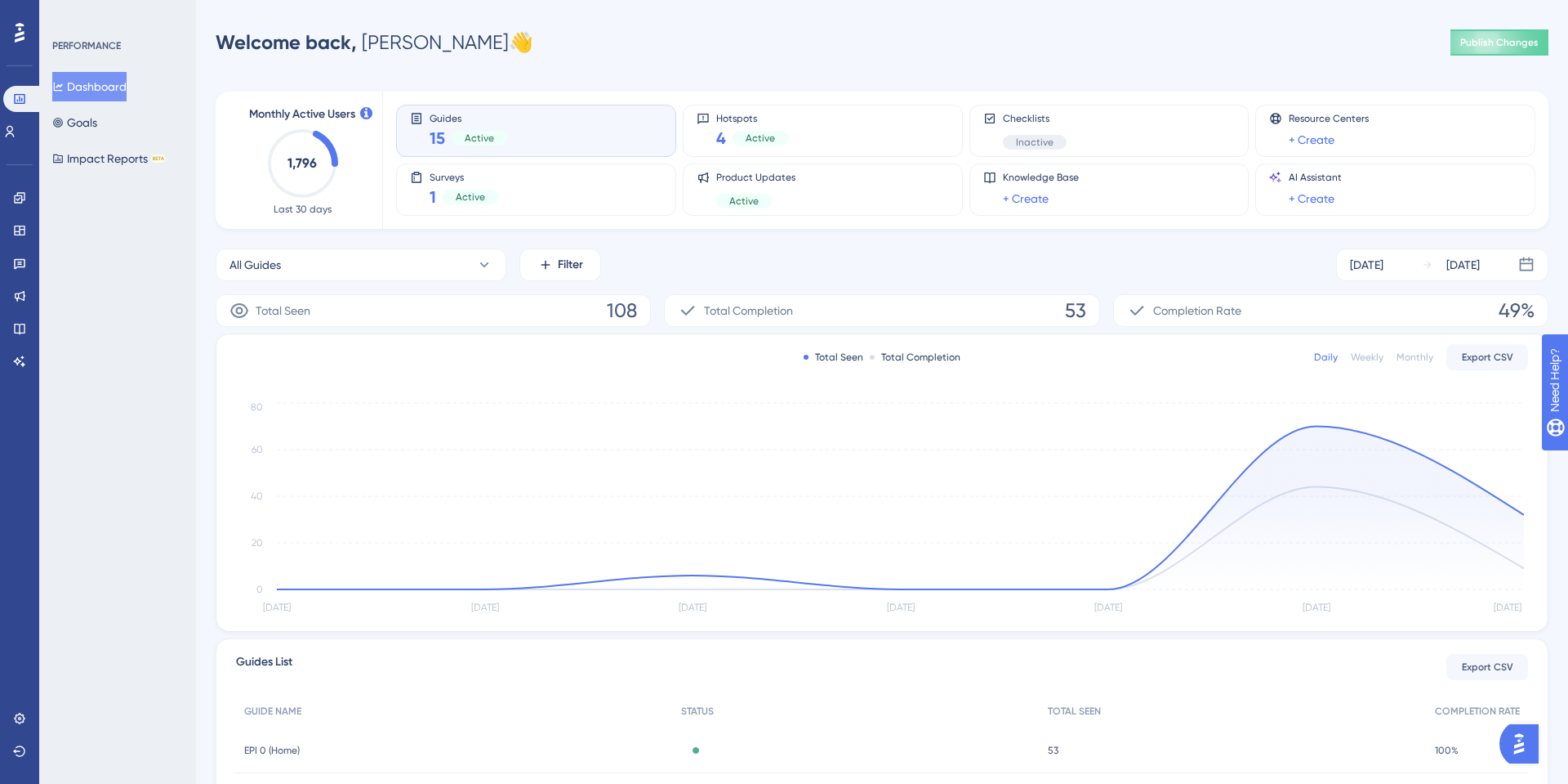
click at [629, 294] on div "Total Seen 108" at bounding box center [433, 310] width 435 height 33
click at [607, 320] on span "108" at bounding box center [622, 310] width 30 height 27
click at [608, 318] on span "108" at bounding box center [622, 310] width 30 height 27
